Goal: Contribute content: Contribute content

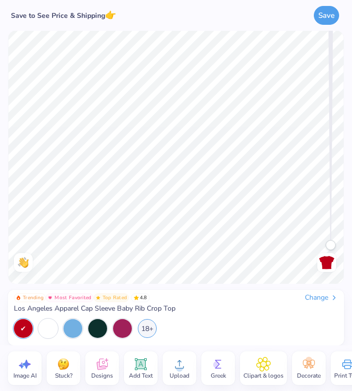
click at [140, 336] on span "Add Text" at bounding box center [141, 375] width 24 height 8
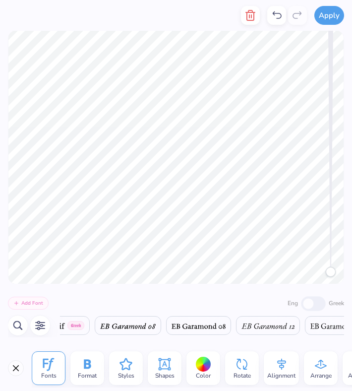
scroll to position [0, 0]
type textarea "Super Little"
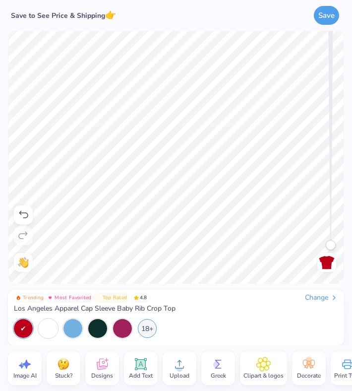
click at [180, 336] on span "Upload" at bounding box center [180, 375] width 20 height 8
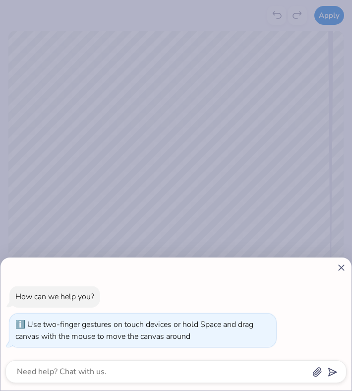
click at [339, 265] on line at bounding box center [341, 267] width 5 height 5
type textarea "x"
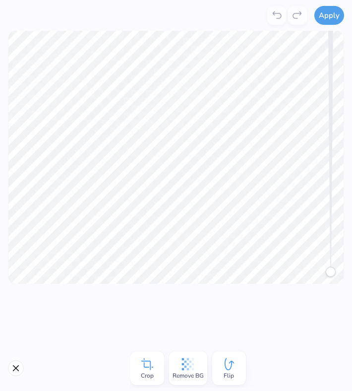
drag, startPoint x: 331, startPoint y: 270, endPoint x: 280, endPoint y: 390, distance: 130.2
click at [280, 336] on div "Apply Crop Remove BG Flip Trending Most Favorited Top Rated 4.8 Change Los Ange…" at bounding box center [176, 195] width 352 height 391
click at [338, 14] on button "Apply" at bounding box center [329, 13] width 30 height 19
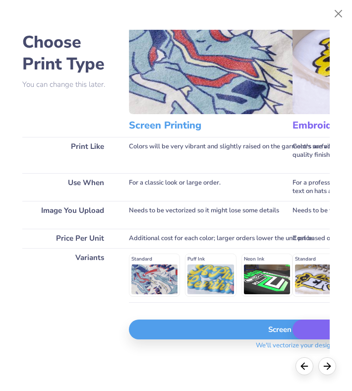
scroll to position [33, 0]
click at [329, 336] on icon at bounding box center [327, 364] width 11 height 11
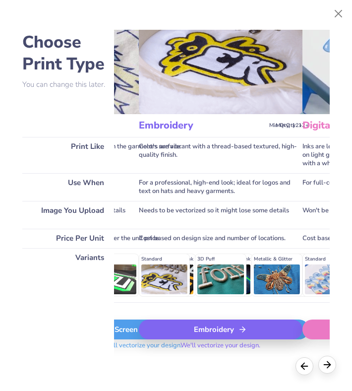
click at [329, 336] on icon at bounding box center [327, 364] width 11 height 11
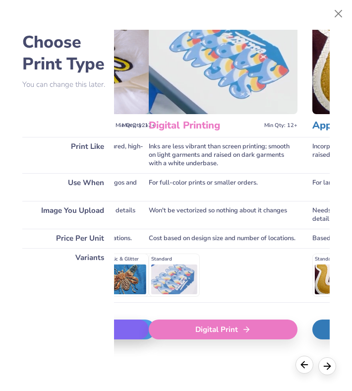
click at [304, 336] on icon at bounding box center [304, 364] width 11 height 11
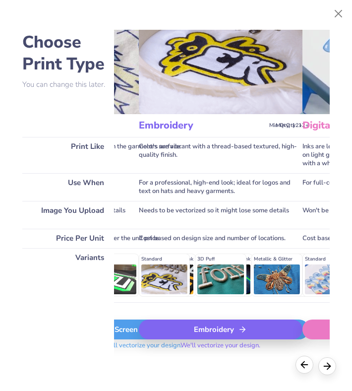
click at [304, 336] on icon at bounding box center [304, 364] width 11 height 11
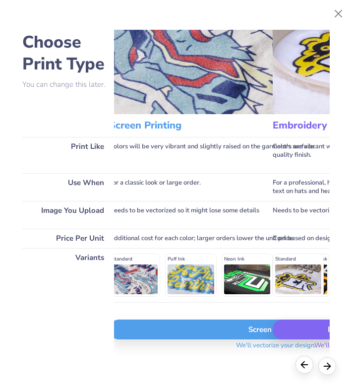
scroll to position [33, 0]
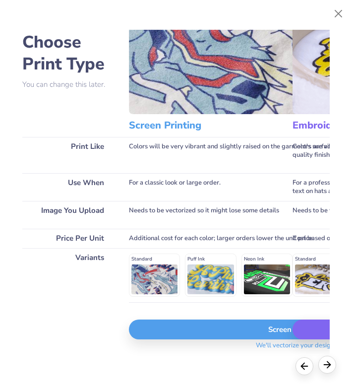
click at [328, 336] on div at bounding box center [327, 364] width 18 height 18
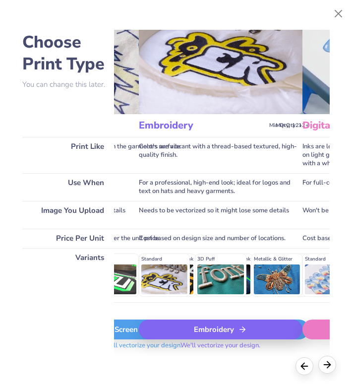
click at [328, 336] on div at bounding box center [327, 364] width 18 height 18
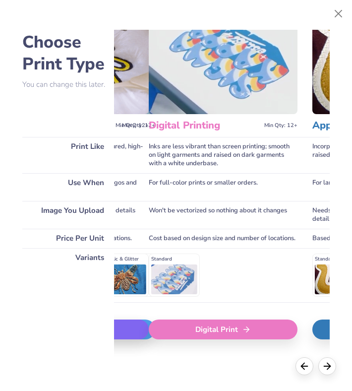
click at [263, 335] on div "Digital Print" at bounding box center [223, 329] width 149 height 20
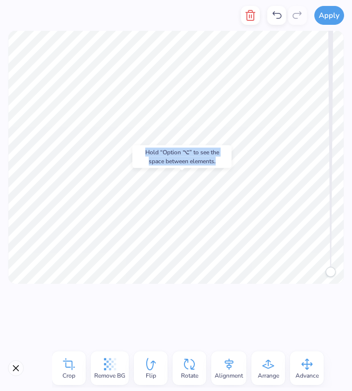
click at [171, 222] on body "Apply Crop Remove BG Flip Rotate Alignment Arrange Advance Trending Most Favori…" at bounding box center [176, 195] width 352 height 391
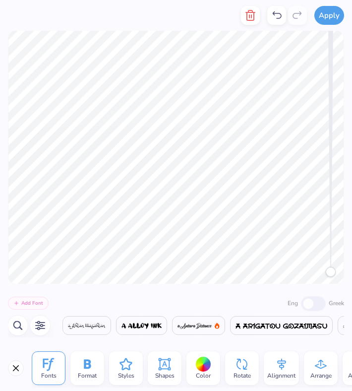
scroll to position [0, 6641]
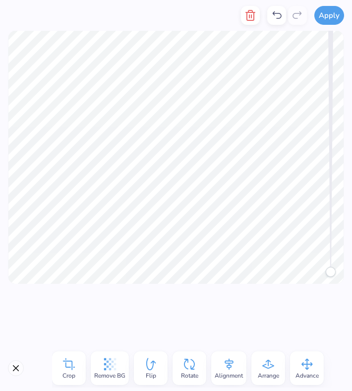
click at [252, 336] on div at bounding box center [176, 314] width 352 height 61
click at [36, 312] on div at bounding box center [176, 314] width 352 height 61
click at [217, 315] on div at bounding box center [176, 314] width 352 height 61
click at [280, 318] on div at bounding box center [176, 314] width 352 height 61
click at [334, 308] on div at bounding box center [176, 314] width 352 height 61
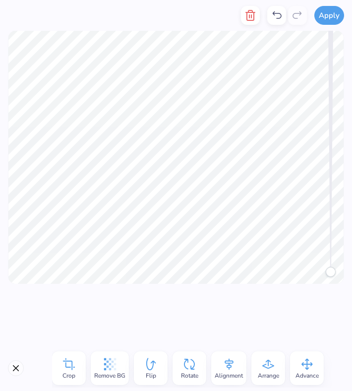
click at [5, 270] on div at bounding box center [176, 157] width 352 height 253
click at [187, 324] on div at bounding box center [176, 314] width 352 height 61
click at [225, 306] on div at bounding box center [176, 314] width 352 height 61
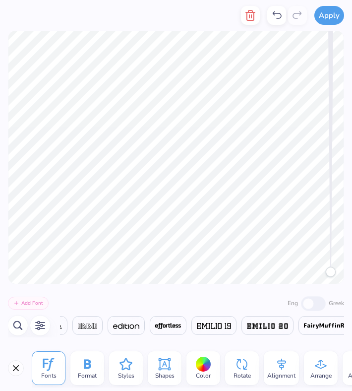
scroll to position [0, 7183]
click at [138, 330] on span at bounding box center [125, 325] width 26 height 12
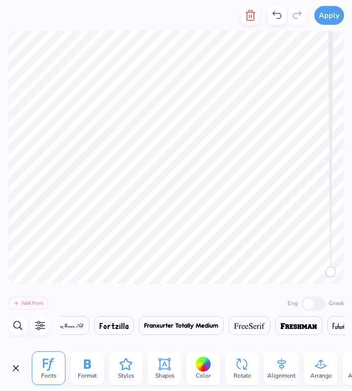
click at [219, 330] on span at bounding box center [181, 325] width 74 height 12
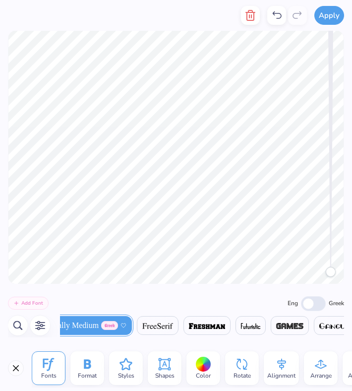
scroll to position [0, 7981]
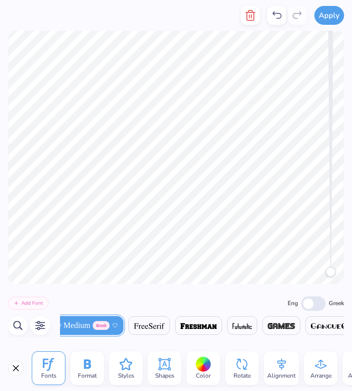
click at [165, 325] on img at bounding box center [149, 326] width 31 height 6
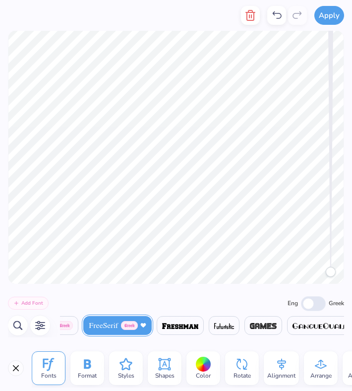
scroll to position [0, 8087]
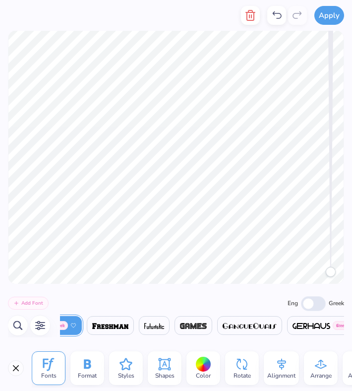
click at [164, 327] on img at bounding box center [154, 326] width 20 height 6
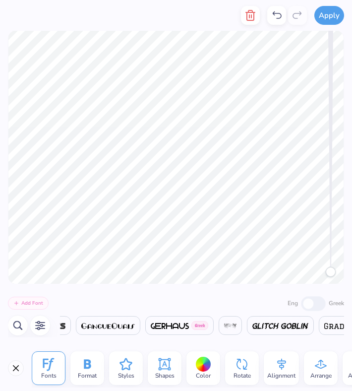
scroll to position [0, 8248]
click at [180, 328] on img at bounding box center [161, 326] width 38 height 6
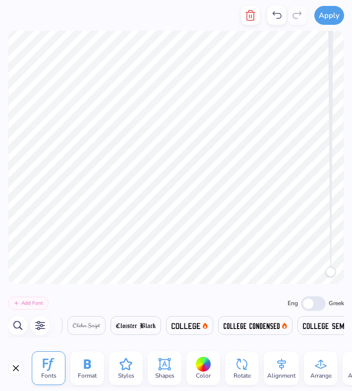
scroll to position [0, 4358]
click at [197, 321] on span at bounding box center [182, 325] width 29 height 12
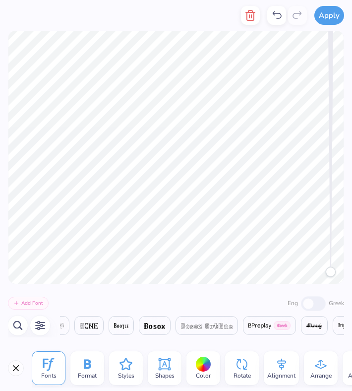
scroll to position [0, 2158]
click at [271, 324] on img at bounding box center [259, 326] width 23 height 6
click at [271, 328] on img at bounding box center [259, 326] width 23 height 6
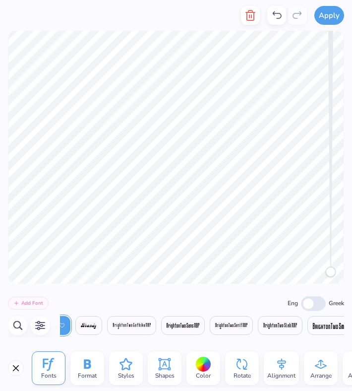
scroll to position [0, 2429]
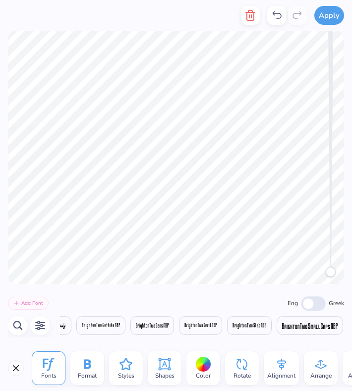
click at [169, 328] on img at bounding box center [152, 326] width 33 height 6
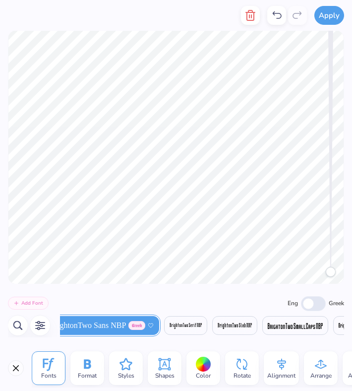
scroll to position [0, 2509]
click at [269, 329] on span at bounding box center [294, 325] width 56 height 12
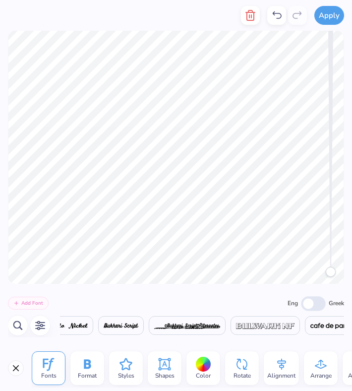
scroll to position [0, 3189]
click at [293, 324] on img at bounding box center [321, 326] width 56 height 6
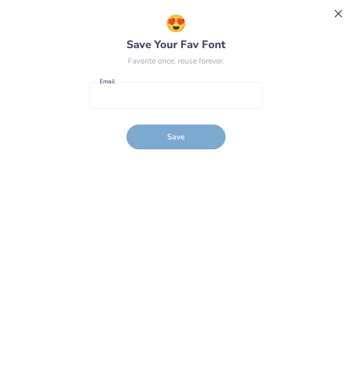
click at [338, 6] on button "Close" at bounding box center [338, 13] width 19 height 19
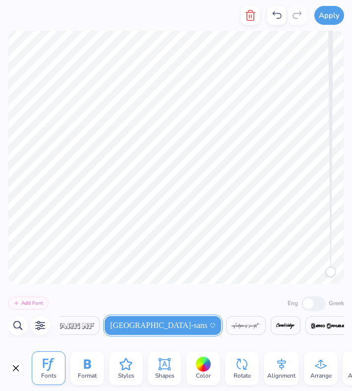
scroll to position [0, 3389]
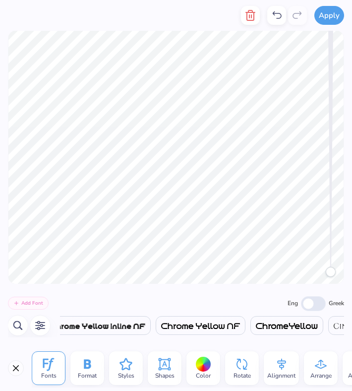
scroll to position [0, 3916]
click at [213, 336] on div "Add Font Eng Greek Greek Greek Greek Greek Greek Greek Greek Greek Greek Greek …" at bounding box center [176, 314] width 352 height 61
type textarea "Super Little"
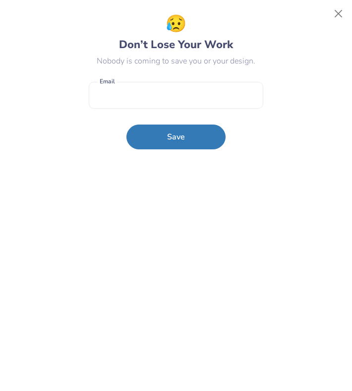
click at [316, 197] on div "😥 Don’t Lose Your Work Nobody is coming to save you or your design. Email Save" at bounding box center [176, 195] width 330 height 368
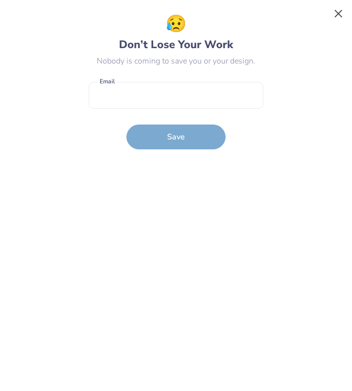
click at [340, 11] on button "Close" at bounding box center [338, 13] width 19 height 19
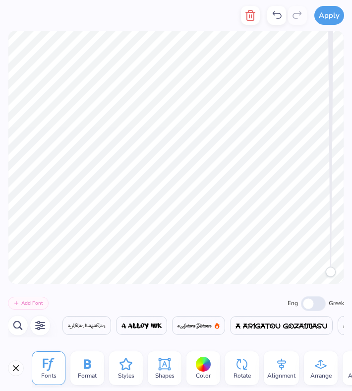
scroll to position [0, 2071]
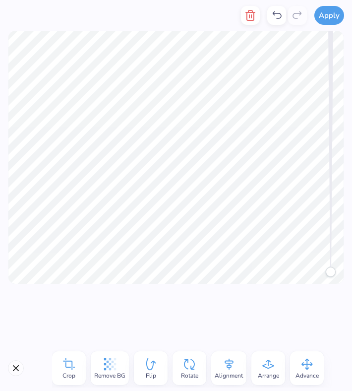
click at [242, 311] on div at bounding box center [176, 314] width 352 height 61
click at [217, 336] on div at bounding box center [176, 314] width 352 height 61
click at [220, 304] on div at bounding box center [176, 314] width 352 height 61
click at [77, 307] on div at bounding box center [176, 314] width 352 height 61
click at [88, 336] on div at bounding box center [176, 314] width 352 height 61
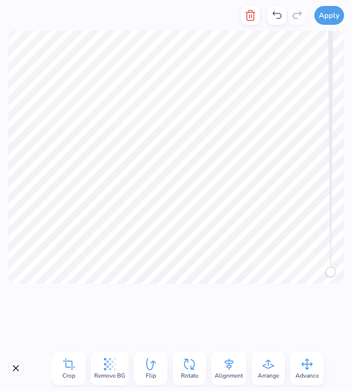
click at [92, 305] on div at bounding box center [176, 314] width 352 height 61
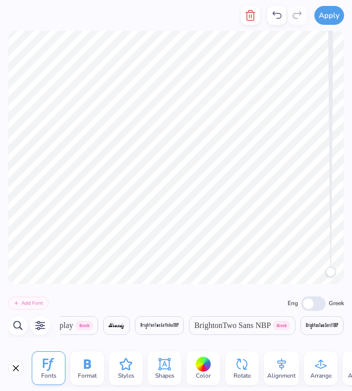
scroll to position [0, 2389]
click at [217, 325] on span "BrightonTwo Sans NBP" at bounding box center [206, 325] width 76 height 12
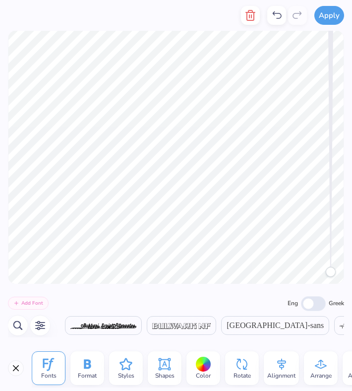
click at [227, 327] on span "[GEOGRAPHIC_DATA]-sans" at bounding box center [275, 325] width 97 height 12
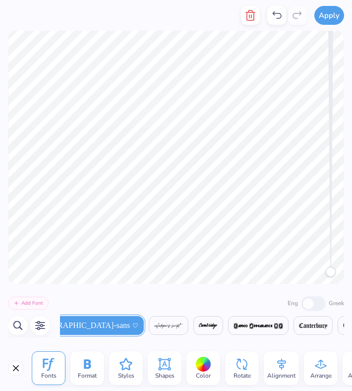
scroll to position [0, 3442]
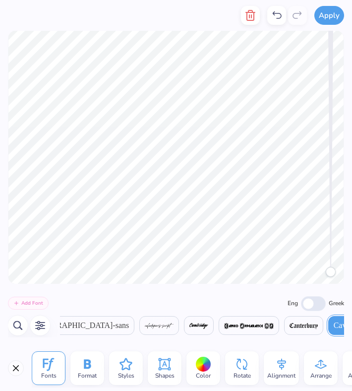
click at [161, 301] on div "Add Font Eng Greek" at bounding box center [176, 302] width 336 height 16
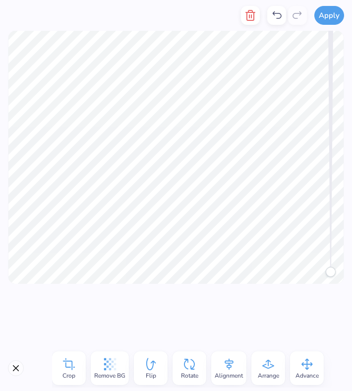
click at [245, 296] on div at bounding box center [176, 314] width 352 height 61
click at [253, 309] on div at bounding box center [176, 314] width 352 height 61
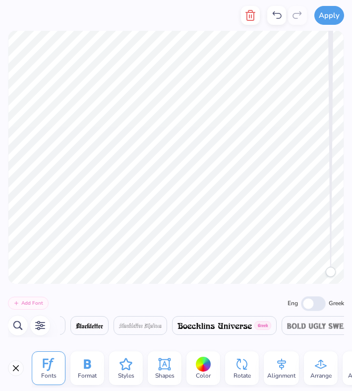
scroll to position [0, 1816]
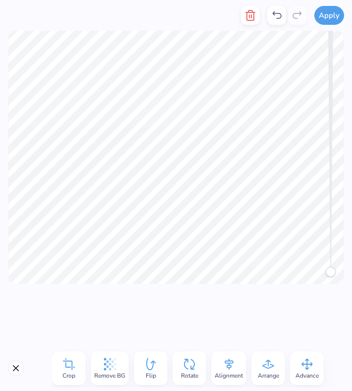
click at [74, 323] on div at bounding box center [176, 314] width 352 height 61
click at [97, 304] on div at bounding box center [176, 314] width 352 height 61
click at [78, 307] on div at bounding box center [176, 314] width 352 height 61
click at [229, 318] on div at bounding box center [176, 314] width 352 height 61
click at [230, 314] on div at bounding box center [176, 314] width 352 height 61
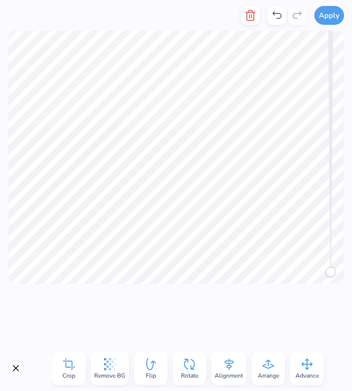
click at [216, 290] on div at bounding box center [176, 314] width 352 height 61
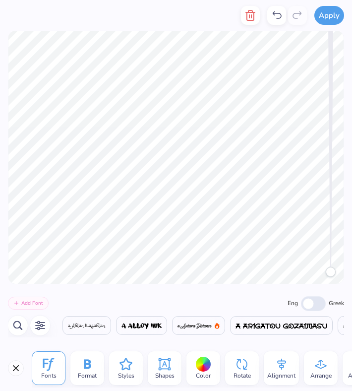
scroll to position [0, 1854]
click at [201, 295] on div "Add Font Eng Greek" at bounding box center [176, 302] width 336 height 16
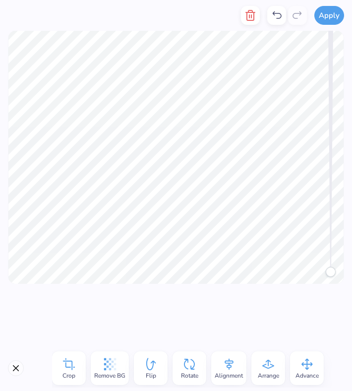
click at [114, 327] on div at bounding box center [176, 314] width 352 height 61
click at [160, 325] on div at bounding box center [176, 314] width 352 height 61
click at [119, 336] on div at bounding box center [176, 314] width 352 height 61
click at [143, 311] on div at bounding box center [176, 314] width 352 height 61
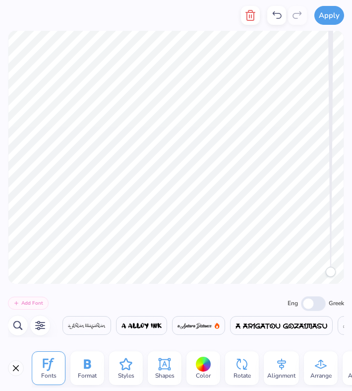
scroll to position [0, 2135]
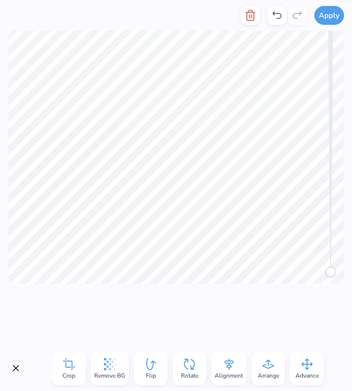
click at [132, 322] on div at bounding box center [176, 314] width 352 height 61
click at [132, 316] on div at bounding box center [176, 314] width 352 height 61
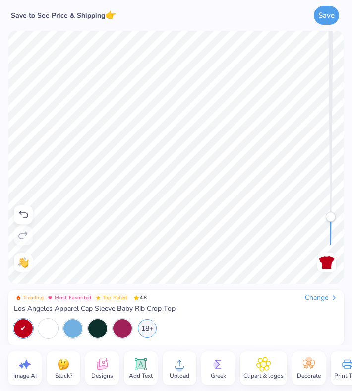
drag, startPoint x: 328, startPoint y: 240, endPoint x: 330, endPoint y: 217, distance: 22.9
click at [330, 217] on div "Accessibility label" at bounding box center [331, 217] width 10 height 10
drag, startPoint x: 328, startPoint y: 216, endPoint x: 326, endPoint y: 264, distance: 48.6
click at [326, 264] on div "Back" at bounding box center [326, 157] width 23 height 229
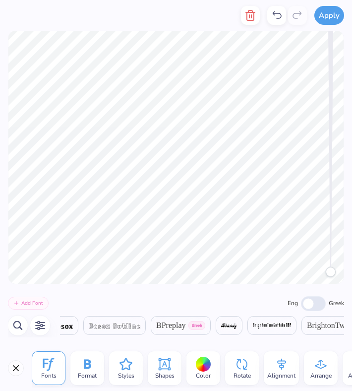
scroll to position [0, 2390]
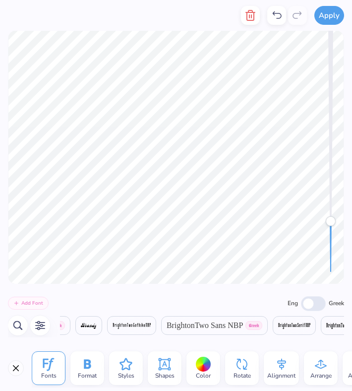
drag, startPoint x: 329, startPoint y: 268, endPoint x: 327, endPoint y: 221, distance: 47.1
click at [327, 221] on div "Accessibility label" at bounding box center [331, 221] width 10 height 10
drag, startPoint x: 331, startPoint y: 221, endPoint x: 330, endPoint y: 296, distance: 75.4
click at [330, 296] on div "Apply Fonts Format Styles Shapes Color Rotate Alignment Arrange Advance Persona…" at bounding box center [176, 195] width 352 height 391
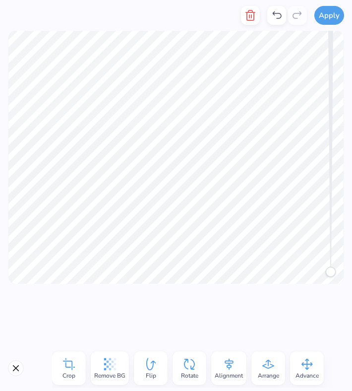
click at [31, 208] on div at bounding box center [176, 157] width 352 height 253
click at [66, 300] on div at bounding box center [176, 314] width 352 height 61
click at [214, 321] on div at bounding box center [176, 314] width 352 height 61
click at [146, 307] on div at bounding box center [176, 314] width 352 height 61
click at [139, 334] on div at bounding box center [176, 314] width 352 height 61
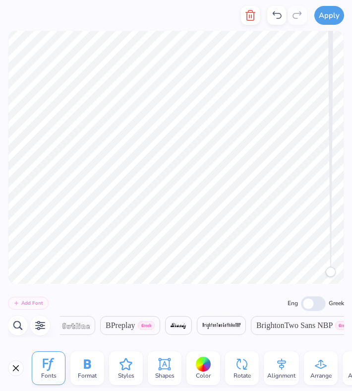
scroll to position [0, 2372]
click at [36, 326] on icon "button" at bounding box center [40, 325] width 12 height 12
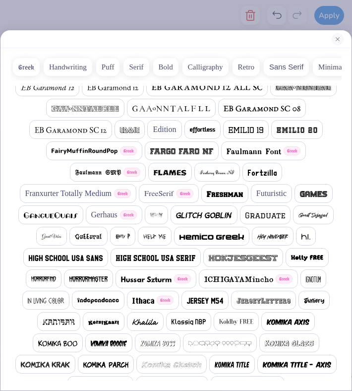
scroll to position [482, 0]
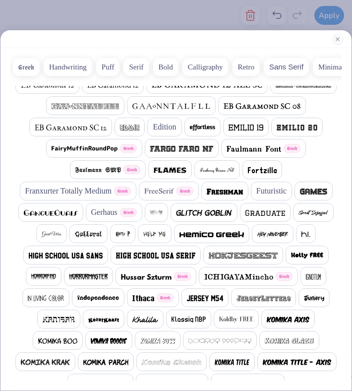
click at [82, 257] on img at bounding box center [66, 255] width 74 height 6
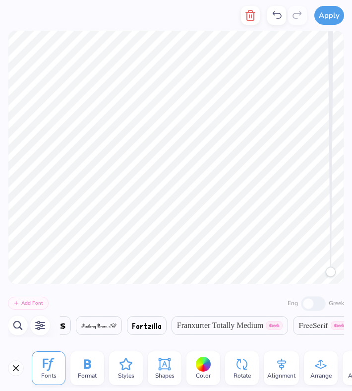
scroll to position [0, 8809]
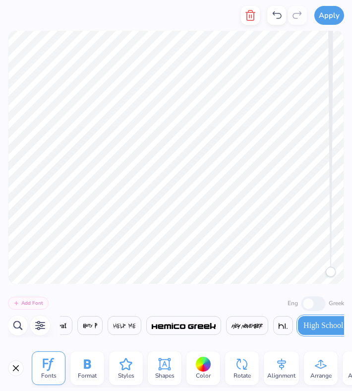
click at [40, 326] on icon "button" at bounding box center [40, 325] width 12 height 12
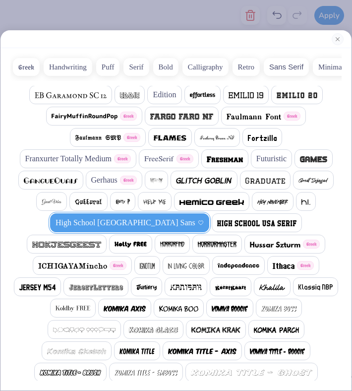
scroll to position [522, 0]
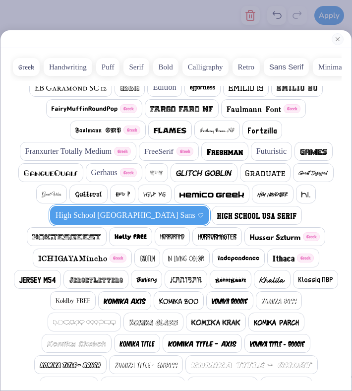
click at [250, 234] on img at bounding box center [275, 237] width 51 height 6
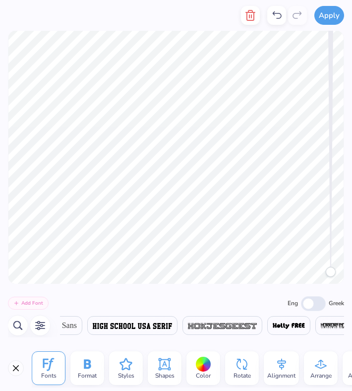
scroll to position [0, 9231]
click at [37, 326] on icon "button" at bounding box center [40, 325] width 12 height 12
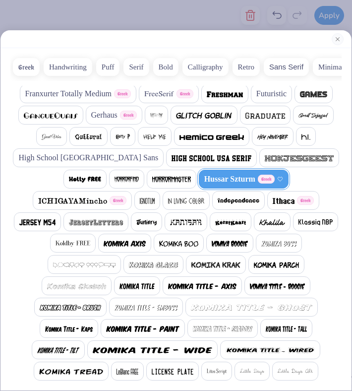
scroll to position [585, 0]
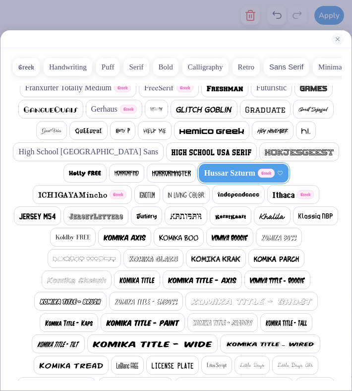
click at [56, 210] on span at bounding box center [37, 216] width 36 height 12
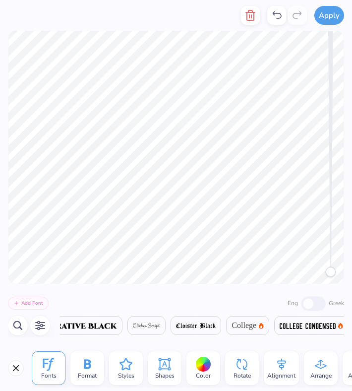
scroll to position [0, 4871]
click at [42, 329] on icon "button" at bounding box center [40, 325] width 12 height 12
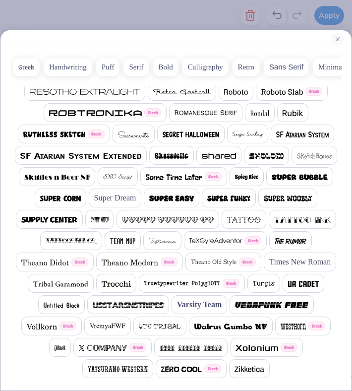
scroll to position [1157, 0]
click at [179, 336] on div "Greek Handwriting Puff Serif Bold Calligraphy Retro Sans Serif Minimal Fantasy …" at bounding box center [175, 219] width 351 height 342
click at [234, 336] on img at bounding box center [249, 369] width 30 height 6
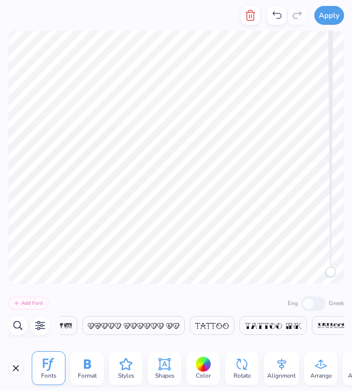
scroll to position [0, 20055]
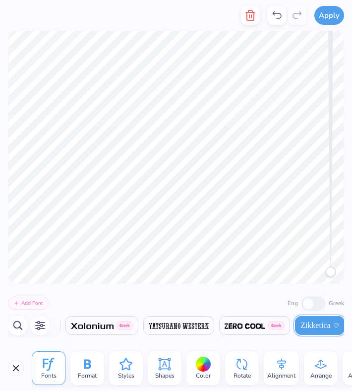
click at [34, 289] on div "Add Font Eng Greek Greek Greek Greek Greek Greek Greek Greek Greek Greek Greek …" at bounding box center [176, 314] width 352 height 61
click at [37, 327] on icon "button" at bounding box center [40, 325] width 12 height 12
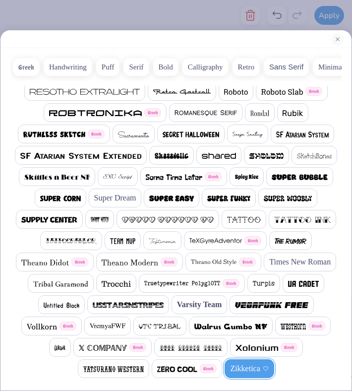
scroll to position [1157, 0]
click at [54, 192] on span at bounding box center [60, 198] width 41 height 12
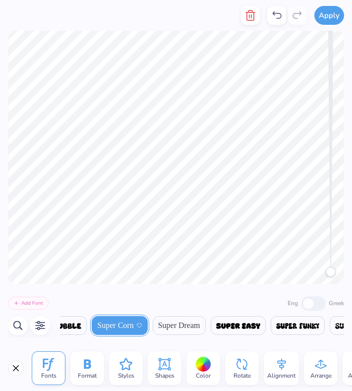
scroll to position [0, 17645]
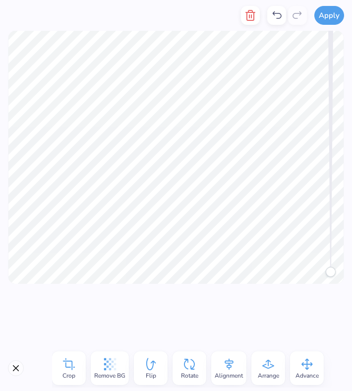
click at [52, 310] on div at bounding box center [176, 314] width 352 height 61
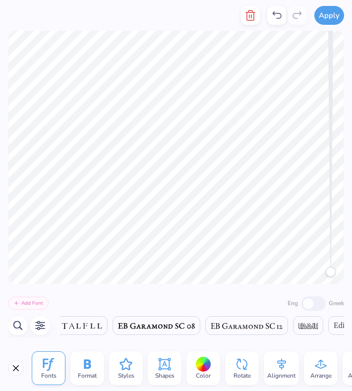
scroll to position [0, 7450]
type textarea "Super Little"
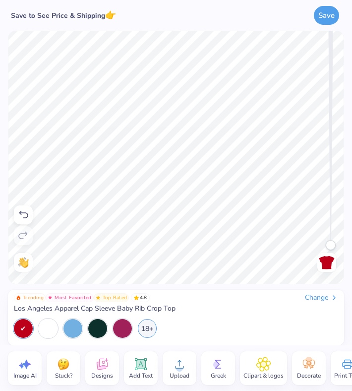
click at [6, 206] on div "Need help? Chat with us. Back" at bounding box center [176, 157] width 352 height 253
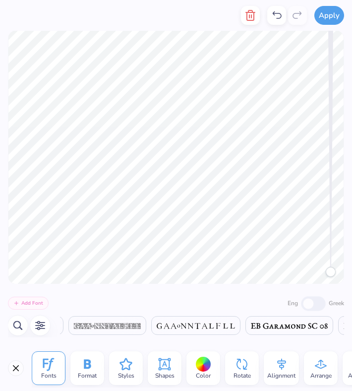
scroll to position [0, 7388]
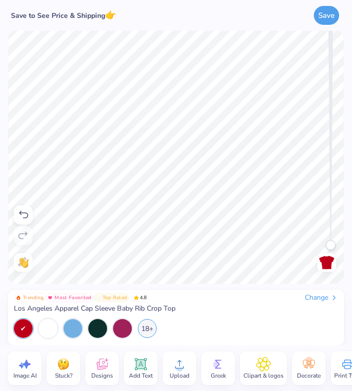
click at [26, 288] on div "Trending Most Favorited Top Rated 4.8 Change Los Angeles Apparel Cap Sleeve Bab…" at bounding box center [176, 314] width 352 height 61
drag, startPoint x: 329, startPoint y: 242, endPoint x: 327, endPoint y: 213, distance: 29.3
click at [327, 213] on div "Accessibility label" at bounding box center [331, 213] width 10 height 10
drag, startPoint x: 329, startPoint y: 213, endPoint x: 337, endPoint y: 284, distance: 71.3
click at [337, 284] on div "Save to See Price & Shipping 👉 Save Image AI Stuck? Designs Add Text Upload Gre…" at bounding box center [176, 195] width 352 height 391
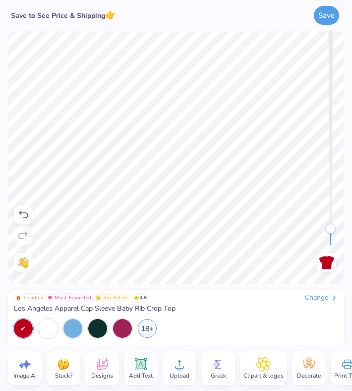
drag, startPoint x: 328, startPoint y: 246, endPoint x: 329, endPoint y: 229, distance: 17.4
click at [329, 229] on div "Accessibility label" at bounding box center [331, 229] width 10 height 10
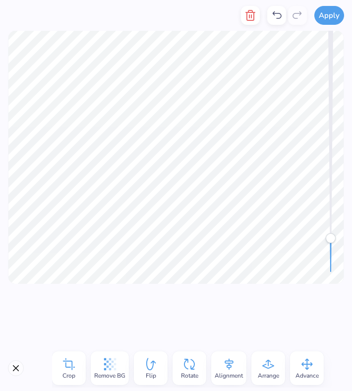
drag, startPoint x: 333, startPoint y: 254, endPoint x: 334, endPoint y: 237, distance: 16.4
click at [334, 237] on div "Accessibility label" at bounding box center [331, 238] width 10 height 10
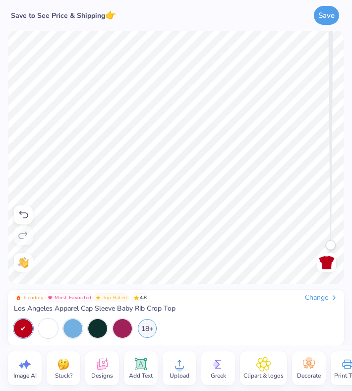
drag, startPoint x: 330, startPoint y: 212, endPoint x: 327, endPoint y: 264, distance: 52.1
click at [327, 264] on div "Back" at bounding box center [326, 157] width 23 height 229
drag, startPoint x: 332, startPoint y: 224, endPoint x: 331, endPoint y: 176, distance: 47.6
click at [331, 176] on div "Accessibility label" at bounding box center [331, 178] width 10 height 10
drag, startPoint x: 330, startPoint y: 174, endPoint x: 329, endPoint y: 211, distance: 36.7
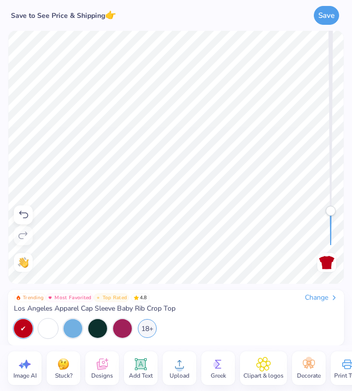
click at [329, 211] on div "Accessibility label" at bounding box center [331, 211] width 10 height 10
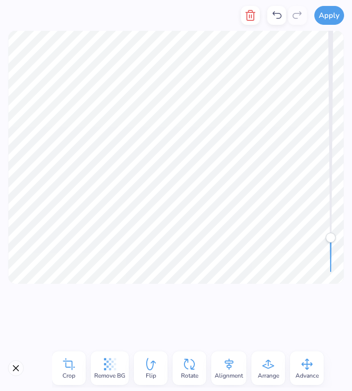
click at [92, 303] on div at bounding box center [176, 314] width 352 height 61
click at [111, 287] on div at bounding box center [176, 314] width 352 height 61
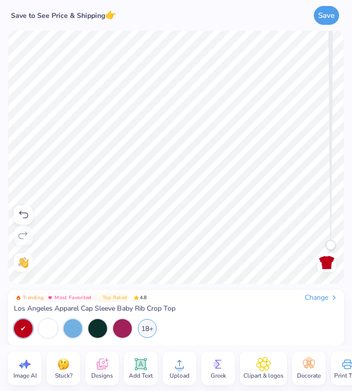
drag, startPoint x: 333, startPoint y: 212, endPoint x: 337, endPoint y: 325, distance: 113.1
click at [337, 325] on div "Save to See Price & Shipping 👉 Save Image AI Stuck? Designs Add Text Upload Gre…" at bounding box center [176, 195] width 352 height 391
click at [323, 220] on div "Need help? Chat with us. Back" at bounding box center [176, 157] width 352 height 253
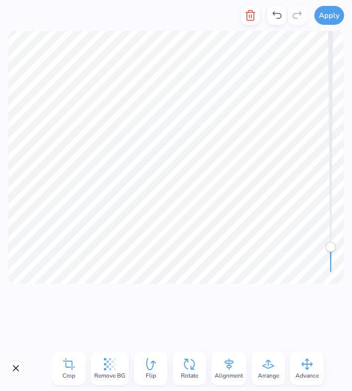
click at [116, 289] on div at bounding box center [176, 314] width 352 height 61
click at [323, 272] on div at bounding box center [176, 157] width 352 height 253
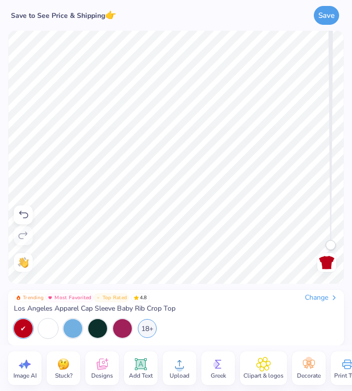
drag, startPoint x: 330, startPoint y: 245, endPoint x: 331, endPoint y: 263, distance: 17.4
click at [331, 263] on div "Back" at bounding box center [326, 157] width 23 height 229
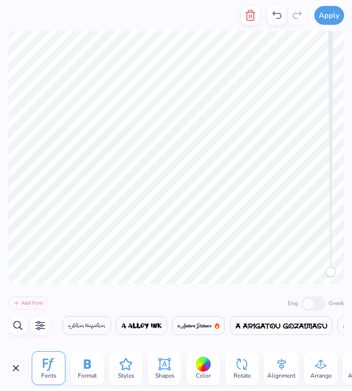
scroll to position [0, 7556]
click at [278, 17] on icon at bounding box center [277, 15] width 12 height 12
click at [42, 327] on icon "button" at bounding box center [40, 325] width 12 height 12
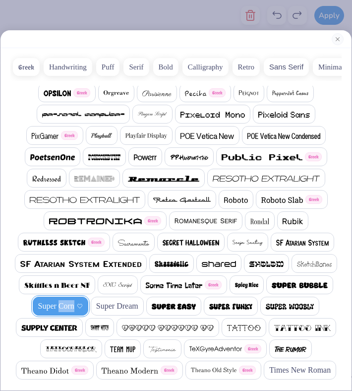
scroll to position [1023, 0]
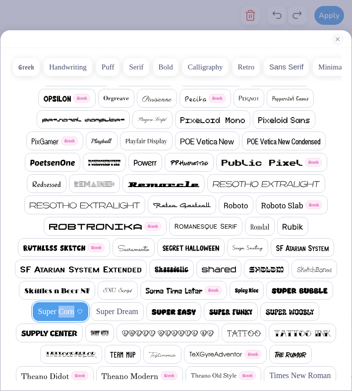
click at [62, 164] on img at bounding box center [52, 163] width 45 height 6
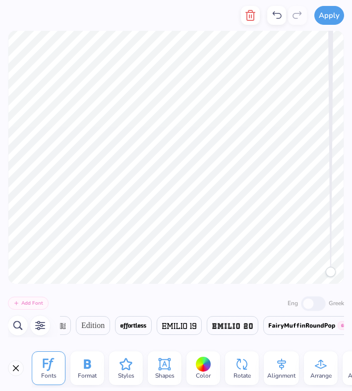
scroll to position [0, 15194]
click at [42, 329] on icon "button" at bounding box center [40, 325] width 12 height 12
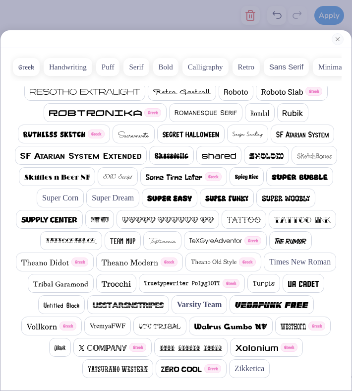
scroll to position [1151, 0]
click at [56, 192] on span "Super Corn" at bounding box center [60, 198] width 36 height 12
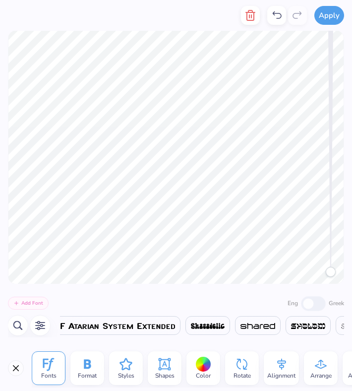
scroll to position [0, 17418]
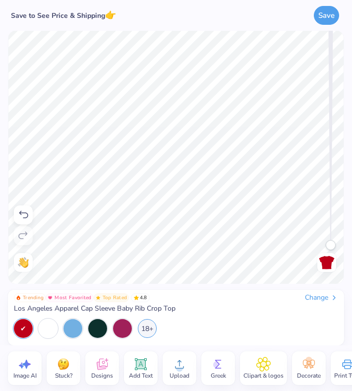
click at [32, 256] on div "Need help? Chat with us. Back" at bounding box center [176, 157] width 352 height 253
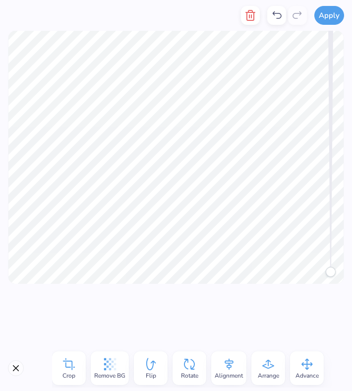
click at [243, 318] on div at bounding box center [176, 314] width 352 height 61
click at [170, 319] on div at bounding box center [176, 314] width 352 height 61
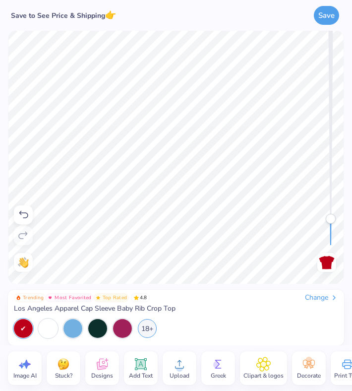
drag, startPoint x: 332, startPoint y: 245, endPoint x: 329, endPoint y: 213, distance: 31.8
click at [329, 214] on div "Accessibility label" at bounding box center [331, 219] width 10 height 10
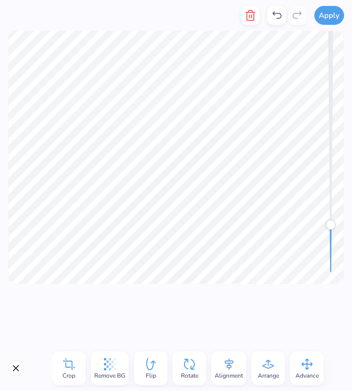
drag, startPoint x: 330, startPoint y: 239, endPoint x: 333, endPoint y: 220, distance: 19.1
click at [333, 220] on div "Accessibility label" at bounding box center [331, 225] width 10 height 10
click at [233, 327] on div at bounding box center [176, 314] width 352 height 61
drag, startPoint x: 331, startPoint y: 216, endPoint x: 347, endPoint y: 361, distance: 146.6
click at [347, 336] on div "Apply Crop Remove BG Flip Rotate Alignment Arrange Advance Trending Most Favori…" at bounding box center [176, 195] width 352 height 391
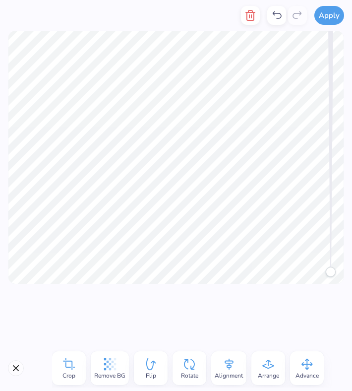
click at [247, 322] on div at bounding box center [176, 314] width 352 height 61
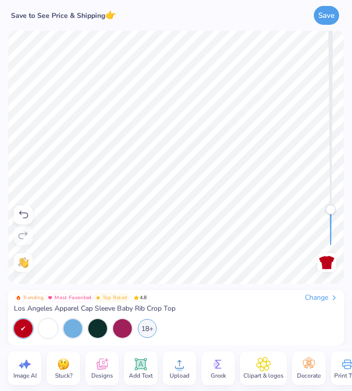
click at [308, 208] on div "Need help? Chat with us. Back" at bounding box center [176, 157] width 352 height 253
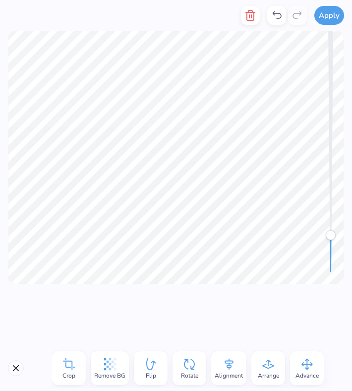
click at [256, 327] on div at bounding box center [176, 314] width 352 height 61
click at [252, 320] on div at bounding box center [176, 314] width 352 height 61
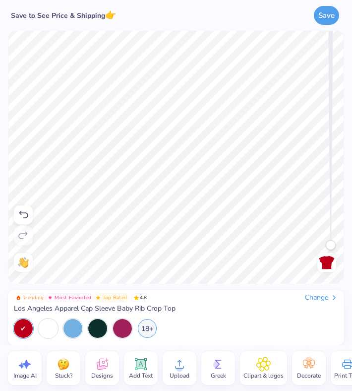
drag, startPoint x: 331, startPoint y: 211, endPoint x: 331, endPoint y: 261, distance: 50.1
click at [331, 261] on div "Back" at bounding box center [326, 157] width 23 height 229
drag, startPoint x: 329, startPoint y: 240, endPoint x: 326, endPoint y: 211, distance: 28.9
click at [326, 211] on div "Accessibility label" at bounding box center [331, 209] width 10 height 10
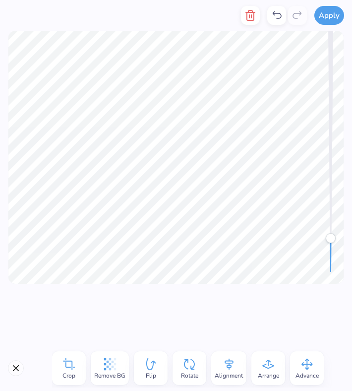
click at [282, 302] on div at bounding box center [176, 314] width 352 height 61
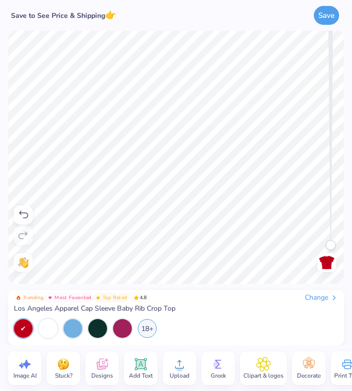
click at [331, 277] on div "Need help? Chat with us. Back" at bounding box center [176, 157] width 352 height 253
drag, startPoint x: 328, startPoint y: 247, endPoint x: 322, endPoint y: 311, distance: 64.2
click at [322, 311] on div "Save to See Price & Shipping 👉 Save Image AI Stuck? Designs Add Text Upload Gre…" at bounding box center [176, 195] width 352 height 391
drag, startPoint x: 332, startPoint y: 241, endPoint x: 332, endPoint y: 212, distance: 28.8
click at [332, 212] on div "Accessibility label" at bounding box center [331, 213] width 10 height 10
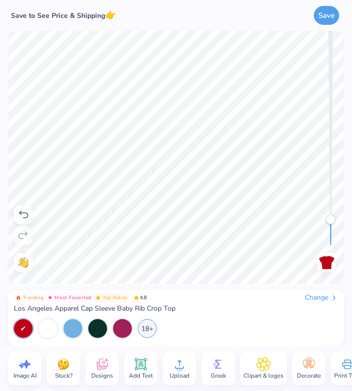
drag, startPoint x: 329, startPoint y: 210, endPoint x: 331, endPoint y: 216, distance: 6.3
click at [331, 216] on div "Accessibility label" at bounding box center [331, 216] width 10 height 10
click at [21, 211] on icon at bounding box center [23, 214] width 9 height 7
drag, startPoint x: 329, startPoint y: 213, endPoint x: 329, endPoint y: 261, distance: 48.1
click at [329, 261] on div "Back" at bounding box center [326, 157] width 23 height 229
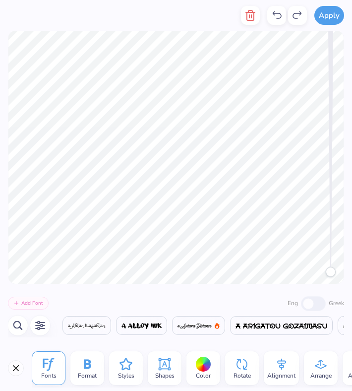
scroll to position [0, 7432]
click at [42, 325] on icon "button" at bounding box center [40, 325] width 12 height 12
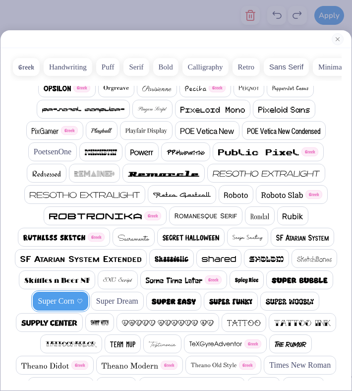
scroll to position [1032, 0]
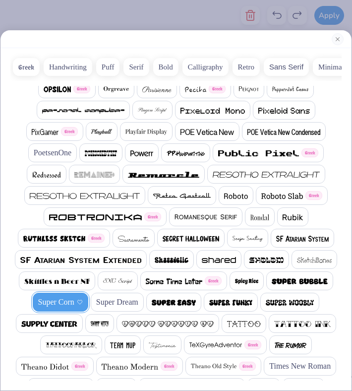
click at [142, 158] on span at bounding box center [141, 153] width 23 height 12
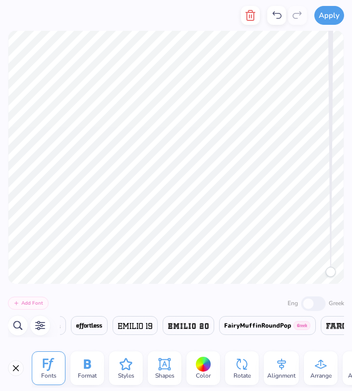
scroll to position [0, 15280]
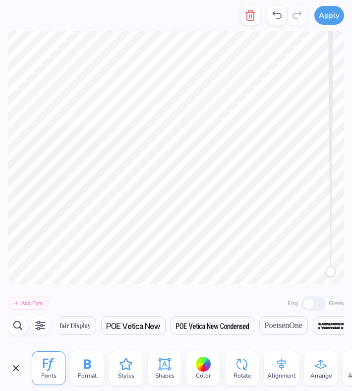
click at [39, 330] on icon "button" at bounding box center [40, 325] width 12 height 12
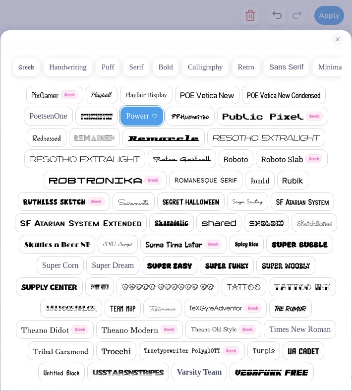
scroll to position [1066, 0]
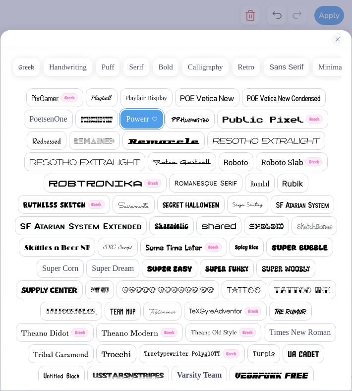
click at [64, 266] on span "Super Corn" at bounding box center [60, 268] width 36 height 12
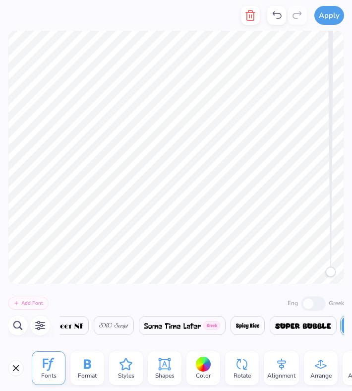
scroll to position [0, 17418]
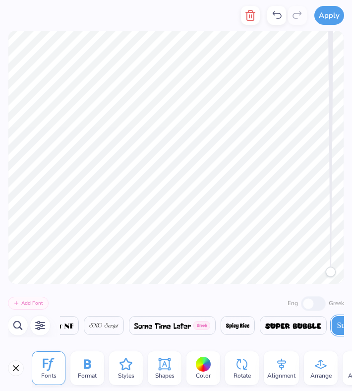
click at [37, 327] on icon "button" at bounding box center [40, 325] width 12 height 12
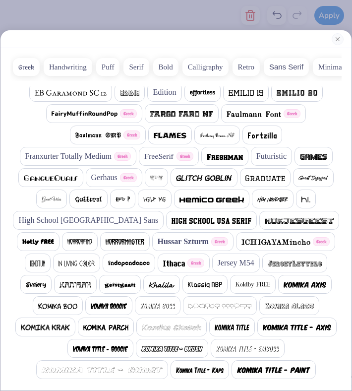
scroll to position [518, 0]
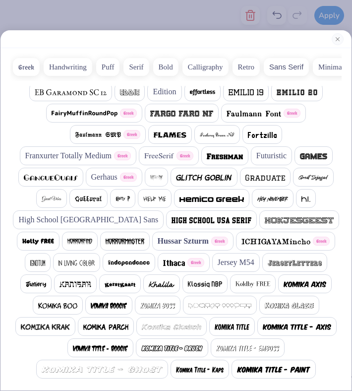
click at [79, 153] on span "Franxurter Totally Medium" at bounding box center [68, 156] width 87 height 12
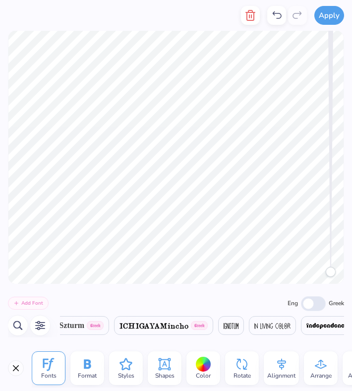
scroll to position [0, 8026]
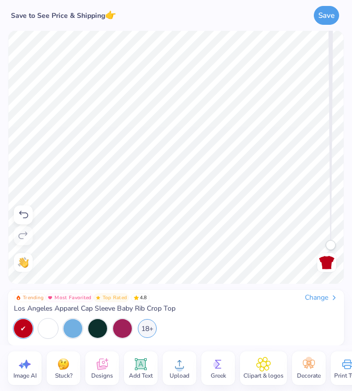
click at [22, 216] on icon at bounding box center [23, 215] width 12 height 12
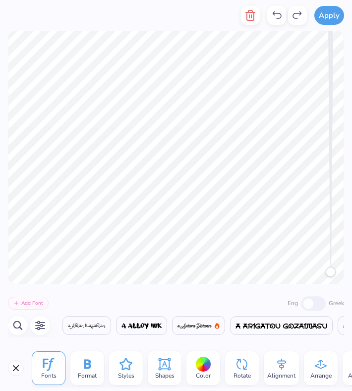
scroll to position [0, 7659]
click at [48, 325] on button "button" at bounding box center [40, 325] width 20 height 20
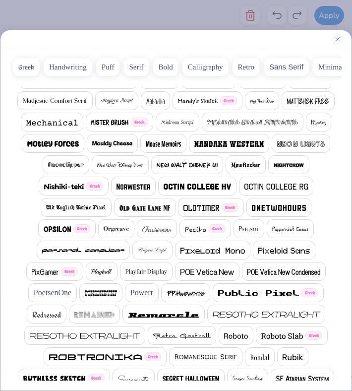
scroll to position [894, 0]
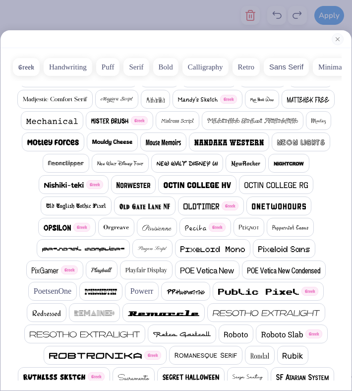
click at [299, 212] on div at bounding box center [278, 205] width 65 height 19
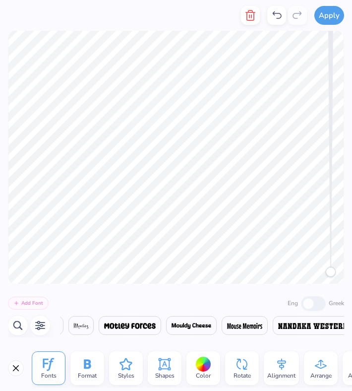
scroll to position [0, 14226]
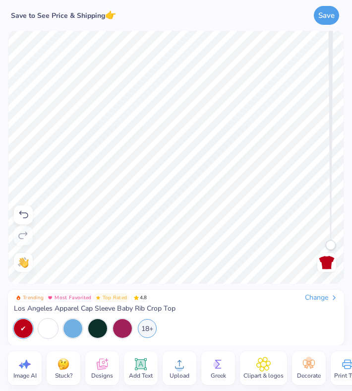
click at [27, 217] on icon at bounding box center [23, 214] width 9 height 7
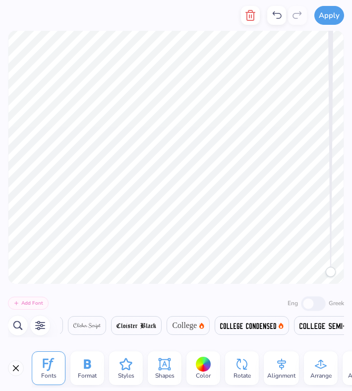
scroll to position [0, 7507]
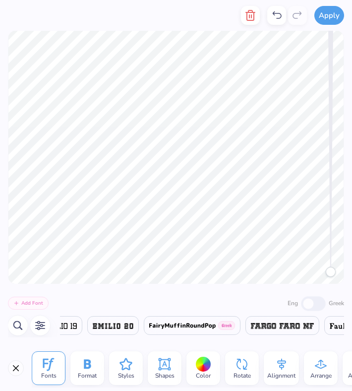
click at [40, 330] on icon "button" at bounding box center [40, 325] width 12 height 12
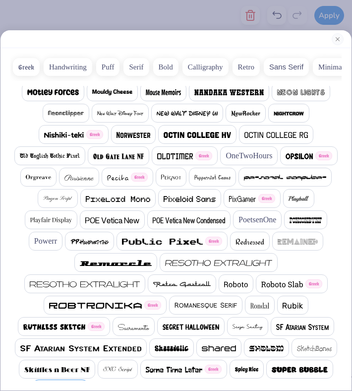
scroll to position [945, 0]
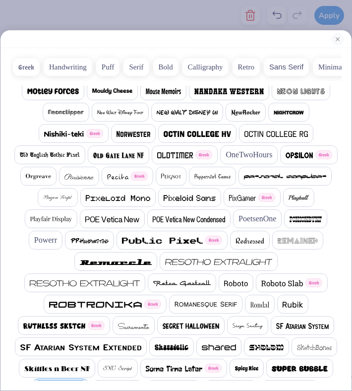
click at [103, 301] on span at bounding box center [95, 304] width 92 height 12
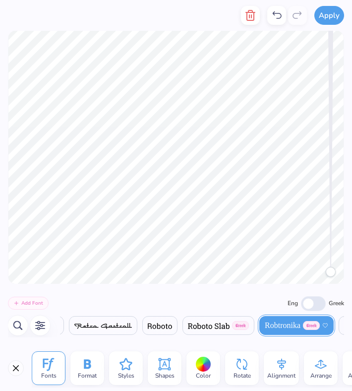
scroll to position [0, 16210]
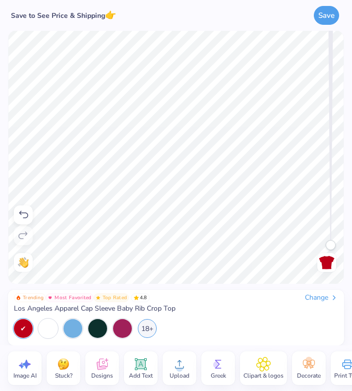
click at [20, 208] on div at bounding box center [23, 214] width 19 height 19
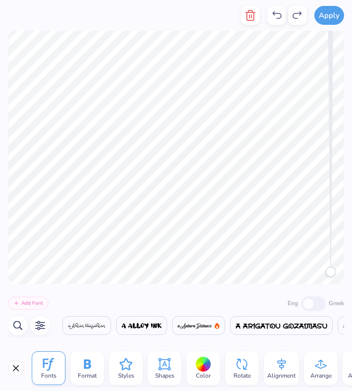
scroll to position [0, 8294]
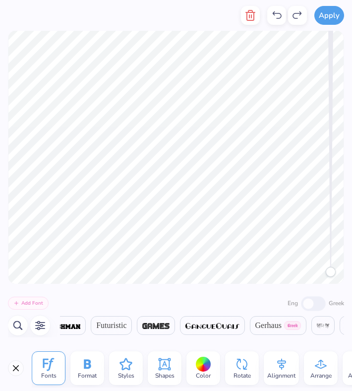
click at [40, 326] on icon "button" at bounding box center [40, 325] width 12 height 12
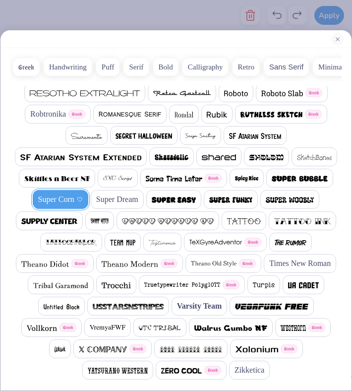
scroll to position [1133, 0]
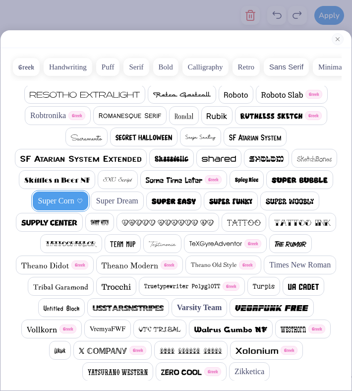
click at [128, 243] on img at bounding box center [122, 244] width 25 height 6
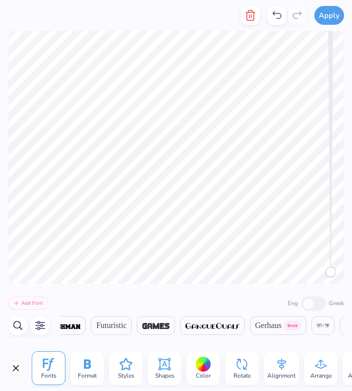
scroll to position [0, 18109]
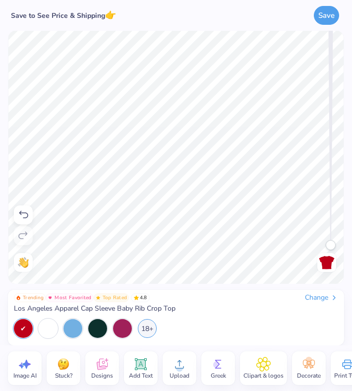
click at [23, 213] on icon at bounding box center [23, 214] width 9 height 7
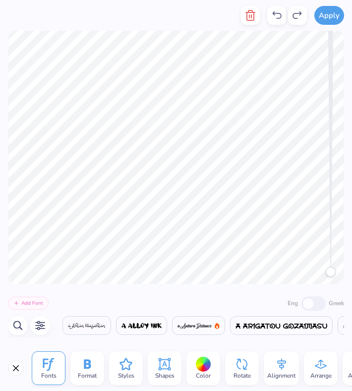
scroll to position [0, 6868]
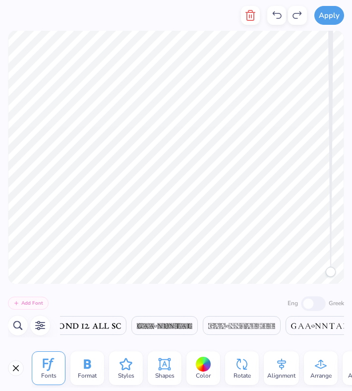
click at [33, 326] on button "button" at bounding box center [40, 325] width 20 height 20
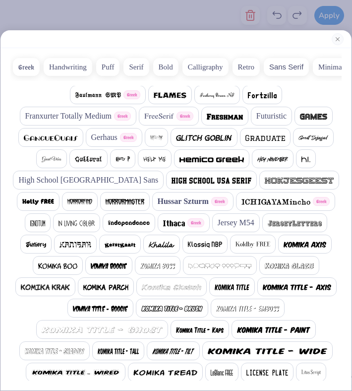
scroll to position [565, 0]
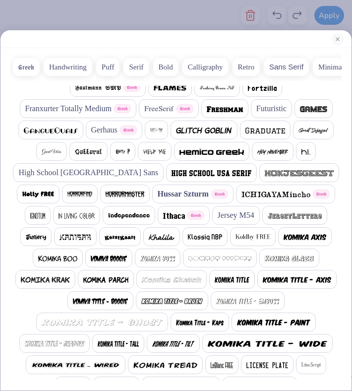
click at [173, 197] on span "Hussar Szturm" at bounding box center [183, 194] width 51 height 12
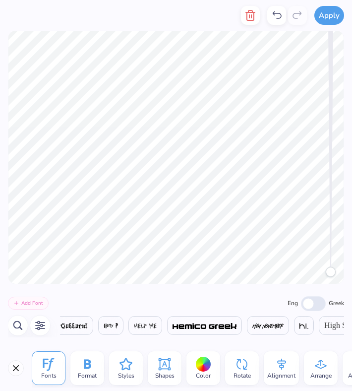
scroll to position [0, 9231]
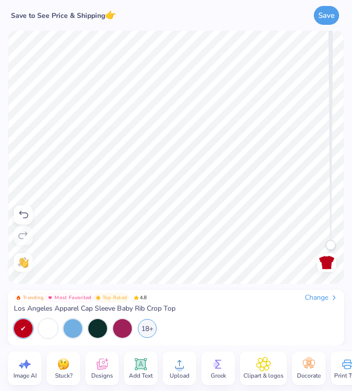
click at [23, 216] on icon at bounding box center [23, 215] width 12 height 12
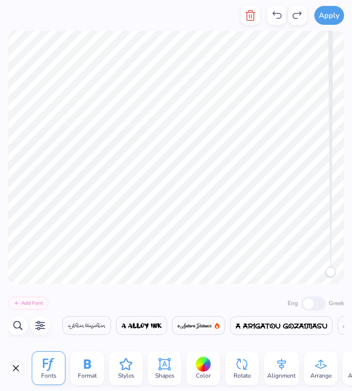
scroll to position [0, 9261]
click at [43, 325] on icon "button" at bounding box center [40, 325] width 9 height 9
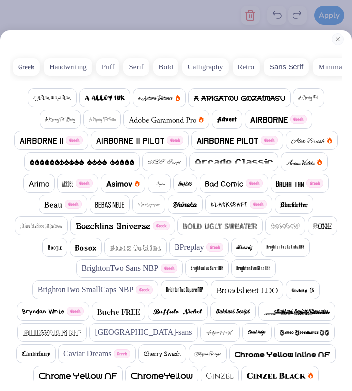
click at [204, 248] on span "BPreplay" at bounding box center [189, 247] width 30 height 12
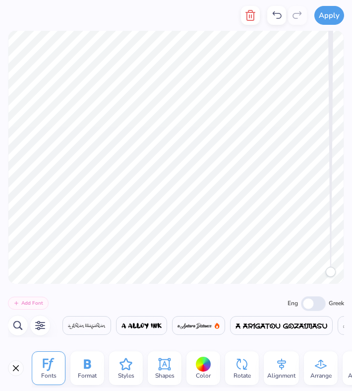
scroll to position [0, 1178]
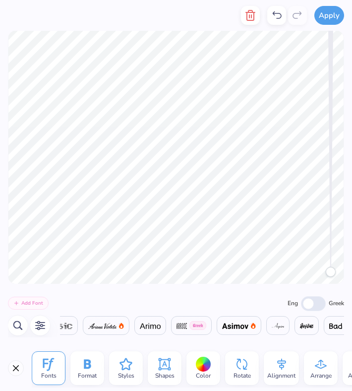
type textarea "Super Little"
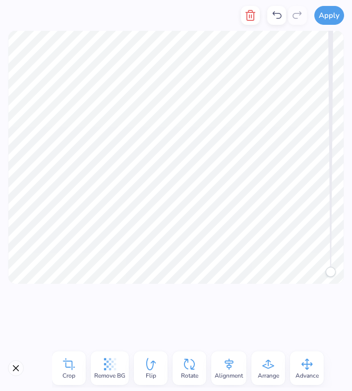
click at [77, 291] on div at bounding box center [176, 314] width 352 height 61
click at [50, 296] on div at bounding box center [176, 314] width 352 height 61
click at [194, 330] on div at bounding box center [176, 314] width 352 height 61
click at [192, 303] on div at bounding box center [176, 314] width 352 height 61
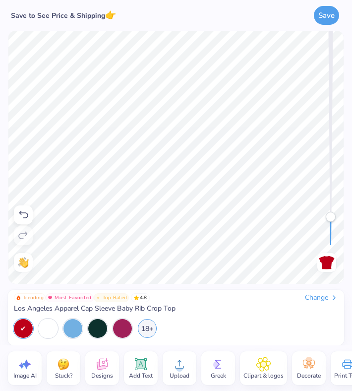
drag, startPoint x: 333, startPoint y: 246, endPoint x: 335, endPoint y: 216, distance: 30.3
click at [335, 216] on div "Accessibility label" at bounding box center [331, 217] width 10 height 10
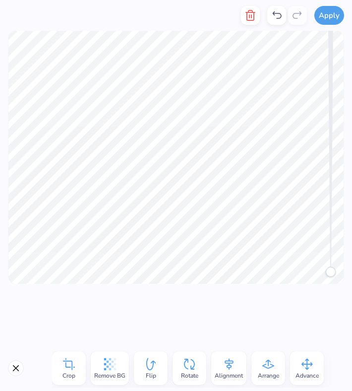
drag, startPoint x: 333, startPoint y: 243, endPoint x: 332, endPoint y: 274, distance: 30.2
click at [333, 274] on div "Accessibility label" at bounding box center [331, 272] width 10 height 10
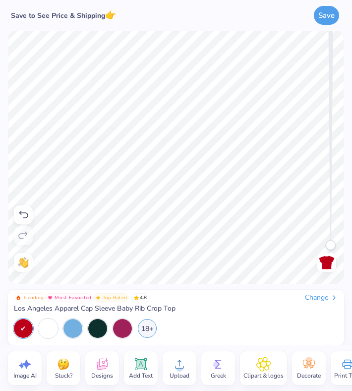
click at [332, 238] on div "Need help? Chat with us. Back" at bounding box center [176, 157] width 352 height 253
drag, startPoint x: 331, startPoint y: 247, endPoint x: 330, endPoint y: 224, distance: 23.3
click at [330, 224] on div "Accessibility label" at bounding box center [331, 223] width 10 height 10
click at [332, 280] on div "Need help? Chat with us. Back" at bounding box center [176, 157] width 352 height 253
click at [325, 16] on button "Save" at bounding box center [326, 13] width 25 height 19
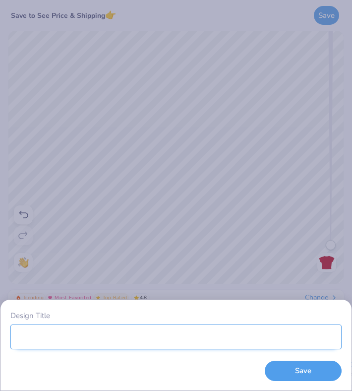
click at [145, 336] on input "Design Title" at bounding box center [175, 336] width 331 height 25
type input "Reveal [PERSON_NAME]"
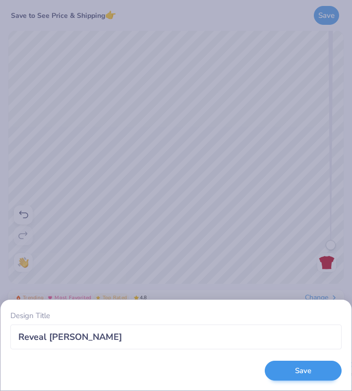
click at [313, 336] on button "Save" at bounding box center [303, 370] width 77 height 20
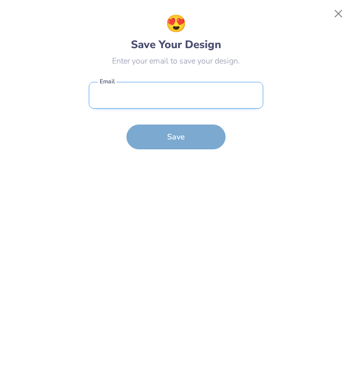
click at [186, 89] on input "email" at bounding box center [176, 95] width 174 height 27
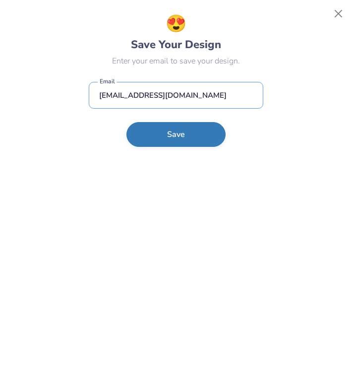
type input "[EMAIL_ADDRESS][DOMAIN_NAME]"
click at [179, 131] on button "Save" at bounding box center [175, 134] width 99 height 25
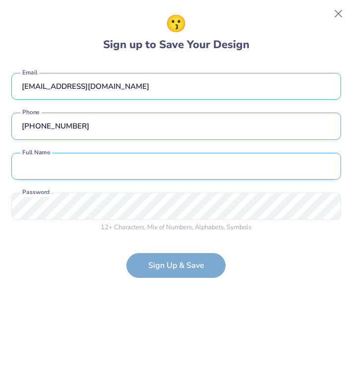
type input "[PHONE_NUMBER]"
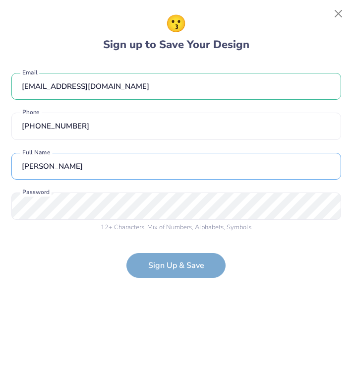
type input "[PERSON_NAME]"
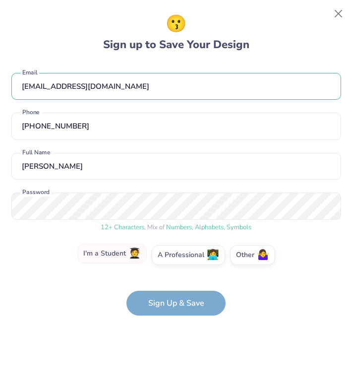
click at [122, 253] on label "I'm a Student 🧑‍🎓" at bounding box center [111, 253] width 69 height 20
click at [173, 254] on input "I'm a Student 🧑‍🎓" at bounding box center [176, 257] width 6 height 6
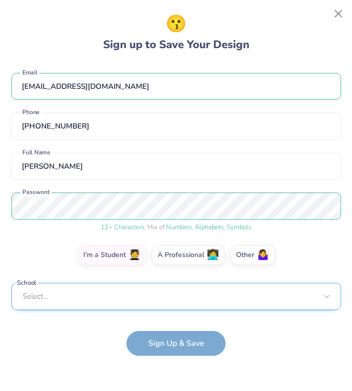
click at [124, 296] on div "Select..." at bounding box center [176, 296] width 330 height 27
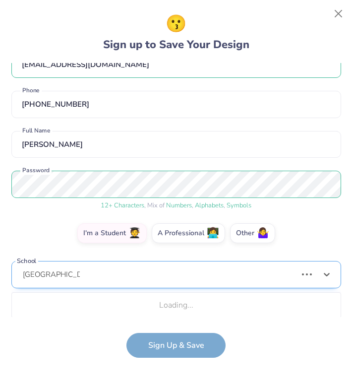
scroll to position [22, 0]
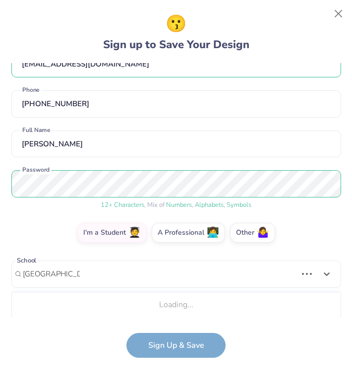
click at [110, 309] on div "Loading..." at bounding box center [176, 304] width 329 height 20
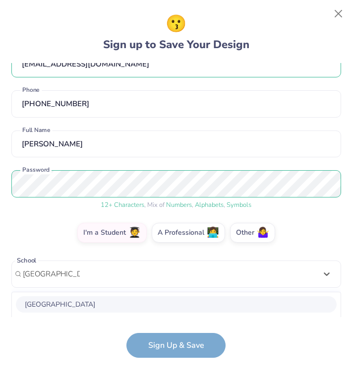
scroll to position [146, 0]
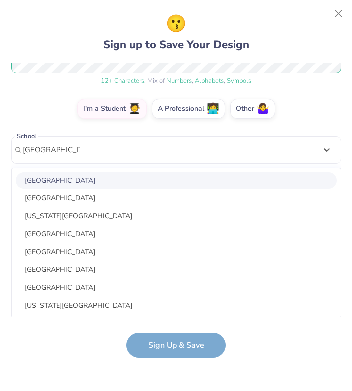
click at [95, 181] on div "[GEOGRAPHIC_DATA]" at bounding box center [176, 180] width 321 height 16
type input "[GEOGRAPHIC_DATA]"
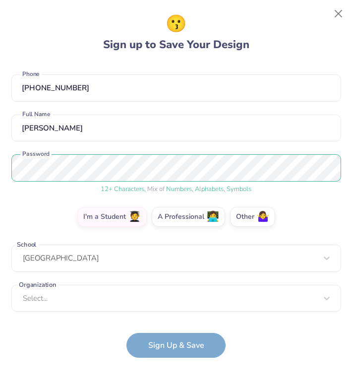
scroll to position [38, 0]
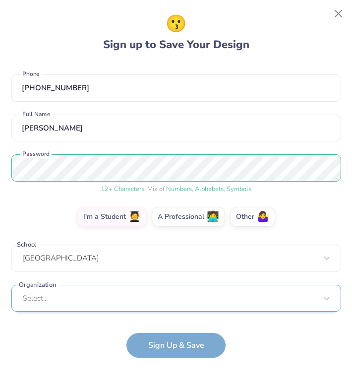
click at [133, 307] on div "Select..." at bounding box center [176, 298] width 330 height 27
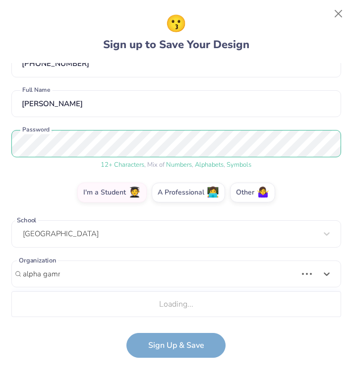
scroll to position [62, 0]
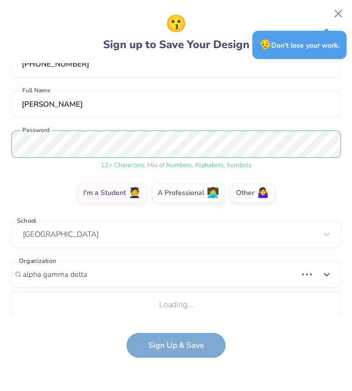
type input "alpha gamma delta"
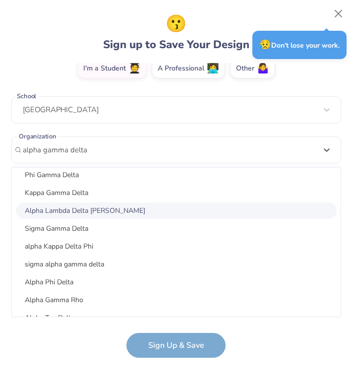
scroll to position [61, 0]
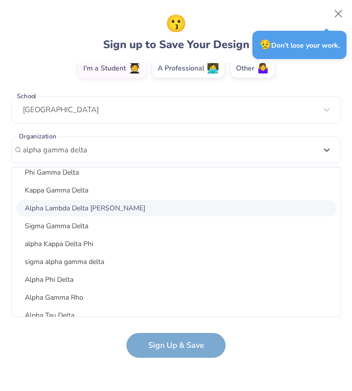
click at [66, 335] on form "[EMAIL_ADDRESS][DOMAIN_NAME] Email [PHONE_NUMBER] Phone [PERSON_NAME] Full Name…" at bounding box center [176, 210] width 330 height 294
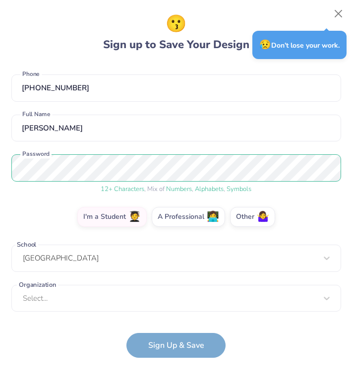
scroll to position [38, 0]
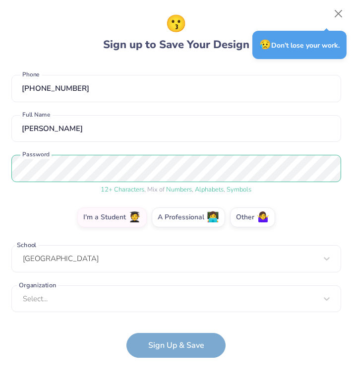
click at [155, 336] on form "[EMAIL_ADDRESS][DOMAIN_NAME] Email [PHONE_NUMBER] Phone [PERSON_NAME] Full Name…" at bounding box center [176, 210] width 330 height 294
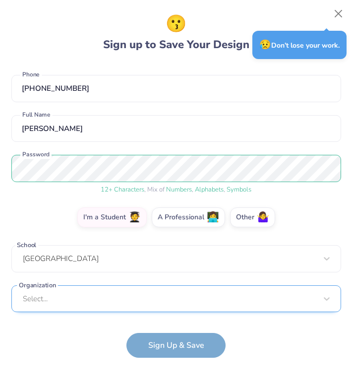
click at [86, 300] on div "Select..." at bounding box center [176, 298] width 330 height 27
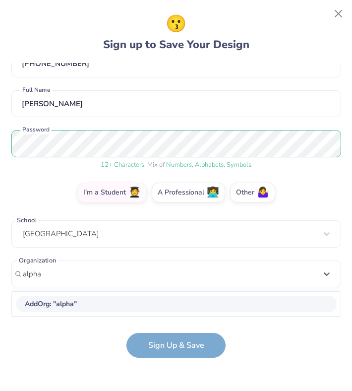
scroll to position [62, 0]
click at [71, 308] on div "Alpha Gamma Delta" at bounding box center [176, 304] width 321 height 16
type input "alpha gamma delta"
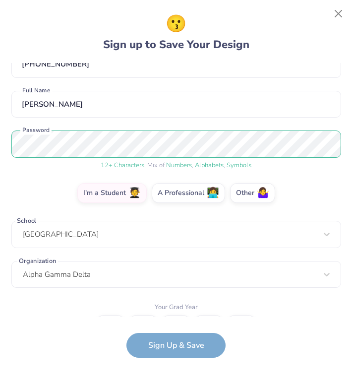
scroll to position [78, 0]
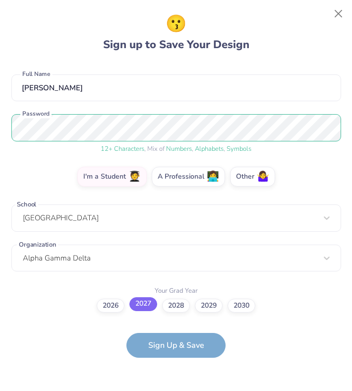
click at [141, 310] on label "2027" at bounding box center [143, 304] width 28 height 14
click at [173, 336] on input "2027" at bounding box center [176, 383] width 6 height 6
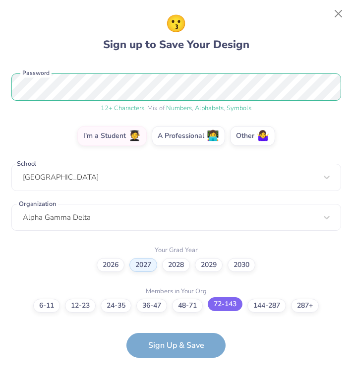
click at [228, 309] on label "72-143" at bounding box center [225, 304] width 35 height 14
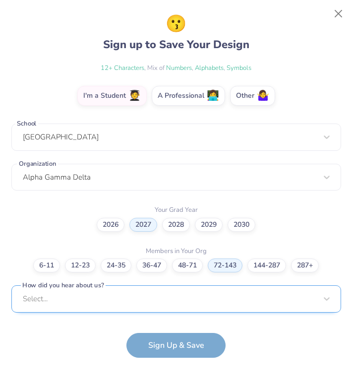
click at [160, 300] on div "Select..." at bounding box center [176, 298] width 330 height 27
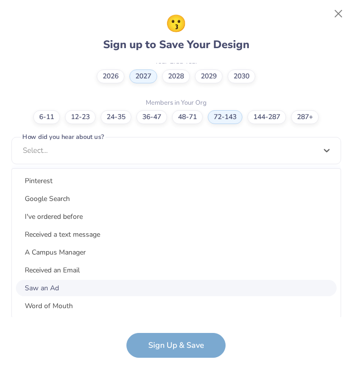
click at [58, 289] on div "Saw an Ad" at bounding box center [176, 288] width 321 height 16
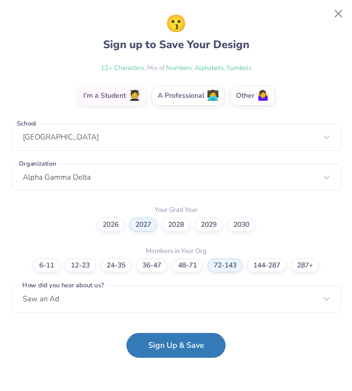
click at [159, 336] on button "Sign Up & Save" at bounding box center [175, 345] width 99 height 25
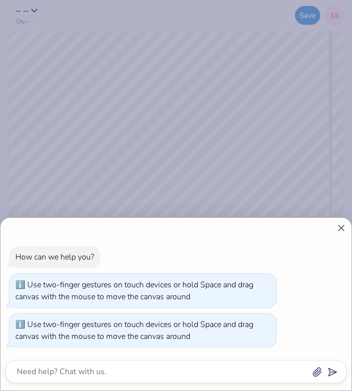
click at [342, 228] on line at bounding box center [341, 227] width 5 height 5
type textarea "x"
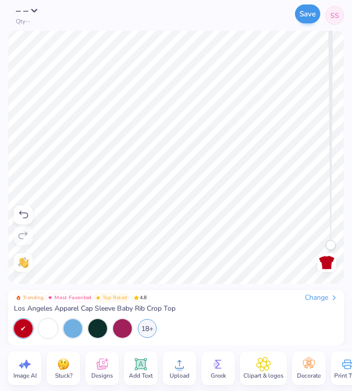
click at [309, 16] on button "Save" at bounding box center [307, 13] width 25 height 19
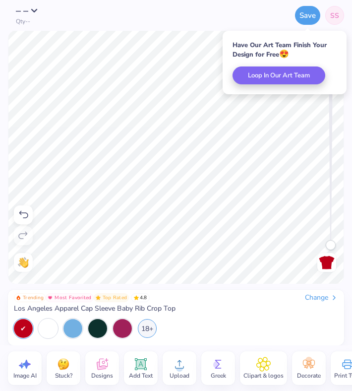
click at [211, 302] on div "Trending Most Favorited Top Rated 4.8 Change Los Angeles Apparel Cap Sleeve Bab…" at bounding box center [176, 303] width 324 height 20
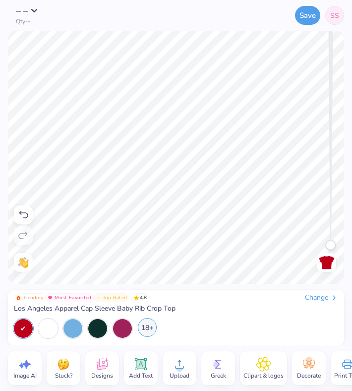
click at [144, 329] on div "18+" at bounding box center [147, 327] width 19 height 19
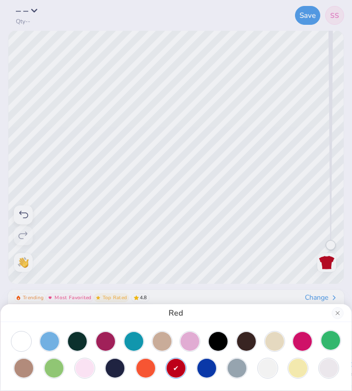
click at [331, 336] on div at bounding box center [330, 340] width 19 height 19
click at [54, 336] on div at bounding box center [54, 366] width 19 height 19
click at [334, 336] on div at bounding box center [330, 340] width 19 height 19
click at [336, 313] on button "Close" at bounding box center [338, 313] width 12 height 12
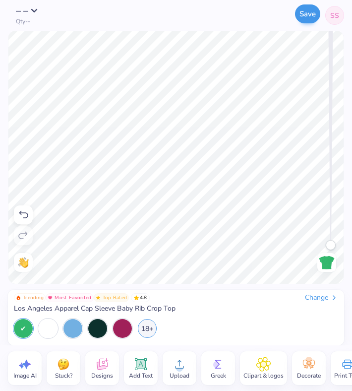
click at [304, 13] on button "Save" at bounding box center [307, 13] width 25 height 19
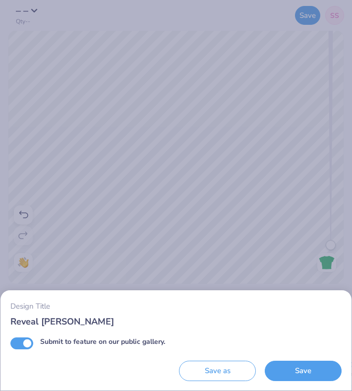
click at [61, 322] on input "Reveal [PERSON_NAME]" at bounding box center [175, 321] width 331 height 13
click at [70, 321] on input "Reveal [PERSON_NAME]" at bounding box center [175, 321] width 331 height 13
click at [84, 324] on input "Reveal [PERSON_NAME]" at bounding box center [175, 321] width 331 height 13
click at [45, 322] on input "Reveal [PERSON_NAME]" at bounding box center [175, 321] width 331 height 13
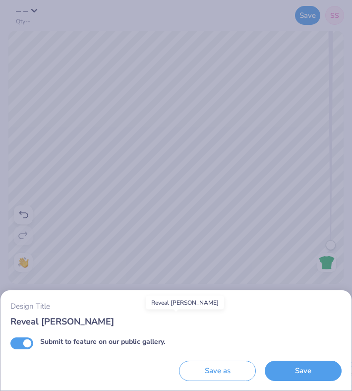
click at [64, 320] on input "Reveal [PERSON_NAME]" at bounding box center [175, 321] width 331 height 13
drag, startPoint x: 80, startPoint y: 323, endPoint x: 52, endPoint y: 319, distance: 28.0
click at [52, 319] on input "Reveal [PERSON_NAME]" at bounding box center [175, 321] width 331 height 13
click at [26, 336] on input "Submit to feature on our public gallery." at bounding box center [21, 343] width 23 height 12
checkbox input "false"
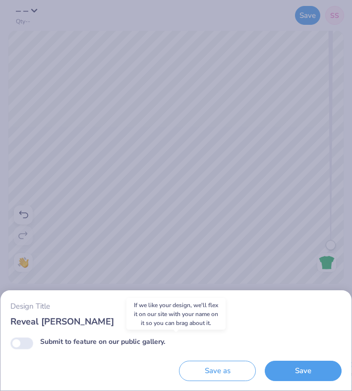
click at [53, 316] on input "Reveal [PERSON_NAME]" at bounding box center [175, 321] width 331 height 13
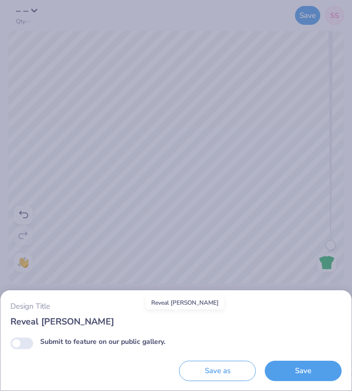
click at [29, 307] on label "Design Title" at bounding box center [30, 305] width 40 height 11
click at [29, 315] on input "Reveal [PERSON_NAME]" at bounding box center [175, 321] width 331 height 13
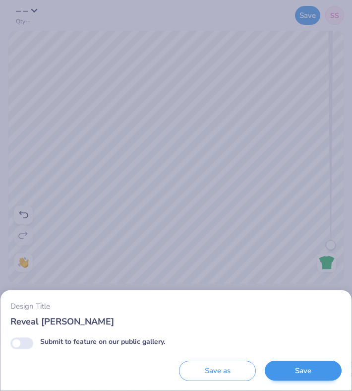
click at [302, 336] on button "Save" at bounding box center [303, 370] width 77 height 20
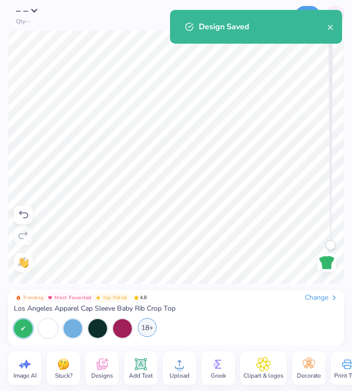
click at [148, 326] on div "18+" at bounding box center [147, 327] width 19 height 19
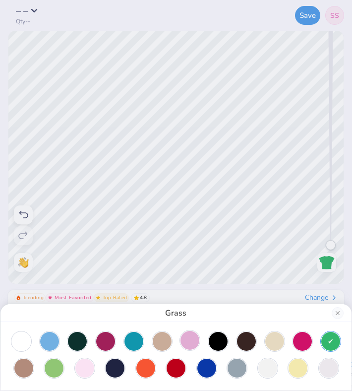
click at [199, 336] on div at bounding box center [189, 340] width 19 height 19
click at [188, 131] on div "Baby Pink" at bounding box center [176, 195] width 352 height 391
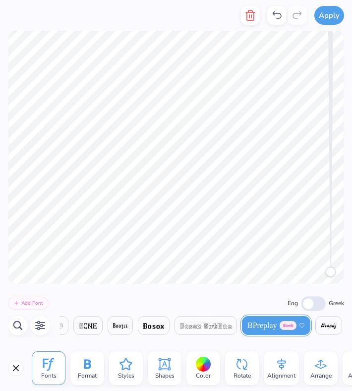
scroll to position [0, 0]
type textarea "Super Big"
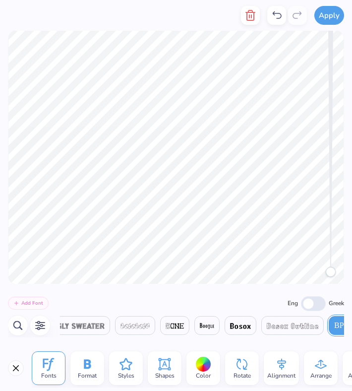
type textarea "Super Big"
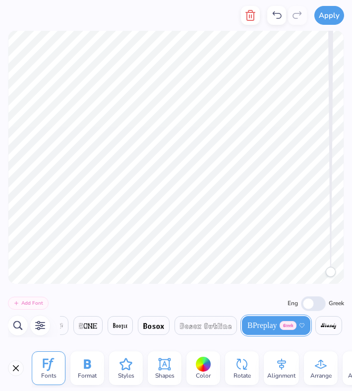
scroll to position [0, 2159]
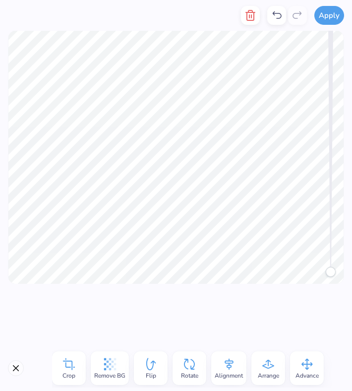
click at [212, 319] on div at bounding box center [176, 314] width 352 height 61
click at [157, 315] on div at bounding box center [176, 314] width 352 height 61
click at [190, 298] on div at bounding box center [176, 314] width 352 height 61
click at [183, 310] on div at bounding box center [176, 314] width 352 height 61
click at [181, 290] on div at bounding box center [176, 314] width 352 height 61
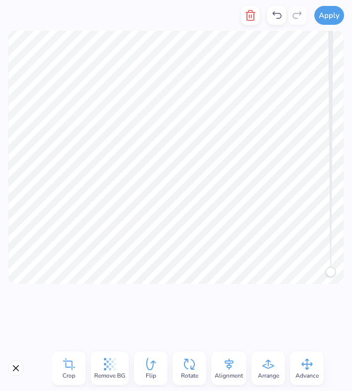
click at [212, 324] on div at bounding box center [176, 314] width 352 height 61
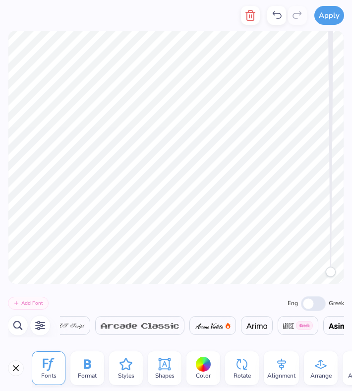
scroll to position [0, 1178]
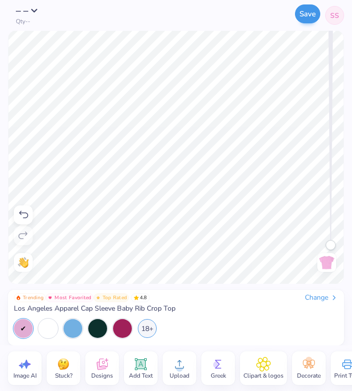
click at [307, 17] on button "Save" at bounding box center [307, 13] width 25 height 19
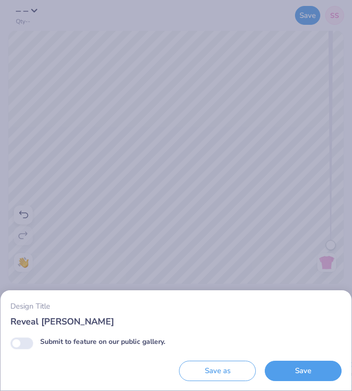
click at [67, 320] on input "Reveal [PERSON_NAME]" at bounding box center [175, 321] width 331 height 13
click at [68, 320] on input "Reveal [PERSON_NAME]" at bounding box center [175, 321] width 331 height 13
click at [131, 336] on label "Submit to feature on our public gallery." at bounding box center [102, 341] width 125 height 10
click at [33, 336] on input "Submit to feature on our public gallery." at bounding box center [21, 343] width 23 height 12
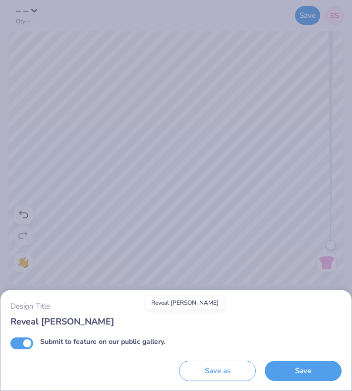
checkbox input "true"
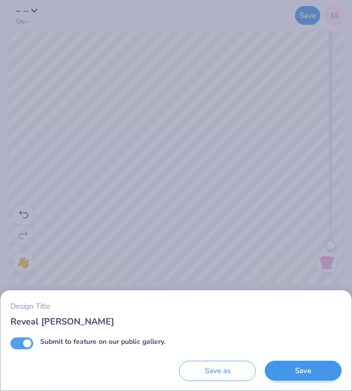
click at [297, 336] on button "Save" at bounding box center [303, 370] width 77 height 20
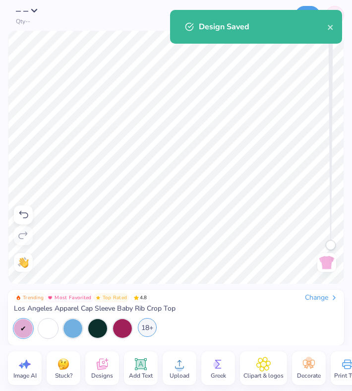
click at [150, 323] on div "18+" at bounding box center [147, 327] width 19 height 19
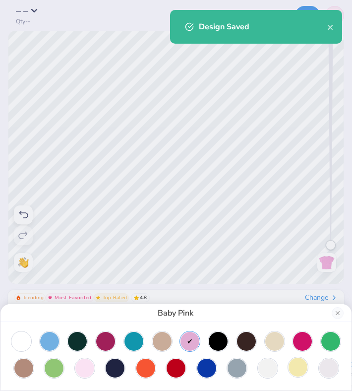
click at [291, 336] on div at bounding box center [297, 366] width 19 height 19
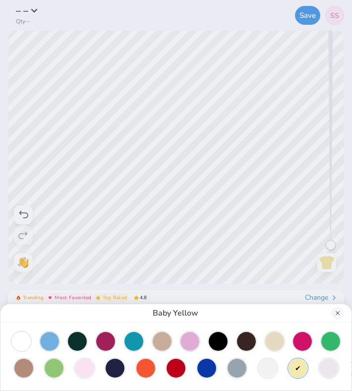
click at [336, 313] on button "Close" at bounding box center [338, 313] width 12 height 12
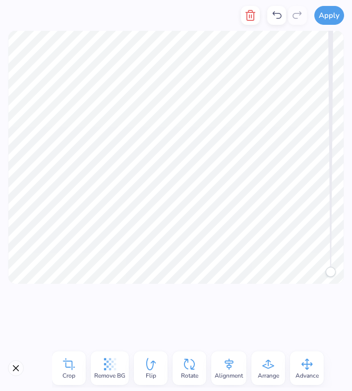
click at [214, 336] on div "Crop Remove BG Flip Rotate Alignment Arrange Advance" at bounding box center [192, 367] width 280 height 39
click at [216, 335] on div at bounding box center [176, 314] width 352 height 61
click at [229, 311] on div at bounding box center [176, 314] width 352 height 61
click at [206, 308] on div at bounding box center [176, 314] width 352 height 61
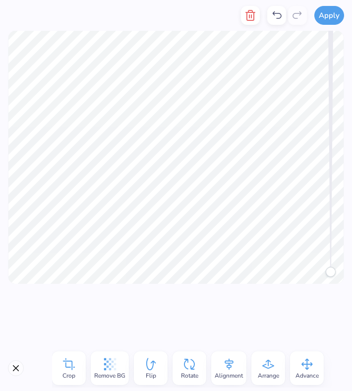
click at [200, 286] on div at bounding box center [176, 314] width 352 height 61
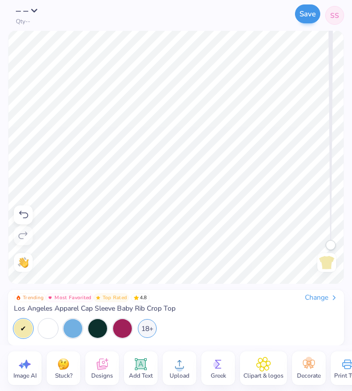
click at [304, 18] on button "Save" at bounding box center [307, 13] width 25 height 19
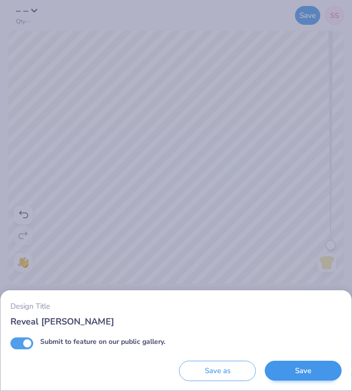
click at [294, 336] on button "Save" at bounding box center [303, 370] width 77 height 20
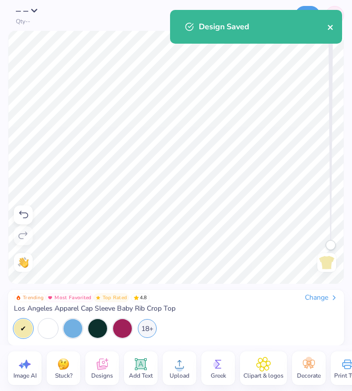
click at [334, 32] on button "close" at bounding box center [330, 27] width 7 height 12
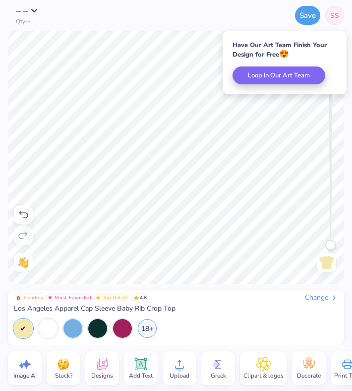
click at [333, 16] on span "SS" at bounding box center [334, 15] width 9 height 10
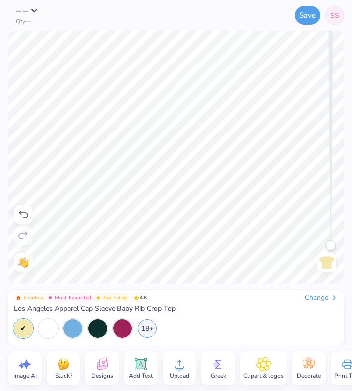
click at [21, 213] on icon at bounding box center [23, 215] width 12 height 12
click at [21, 215] on icon at bounding box center [23, 215] width 12 height 12
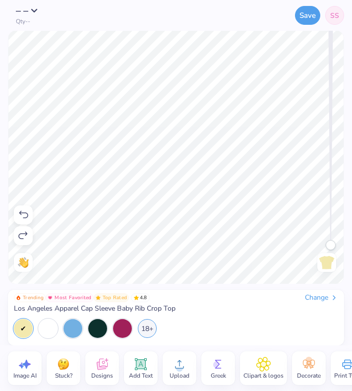
click at [21, 215] on icon at bounding box center [23, 215] width 12 height 12
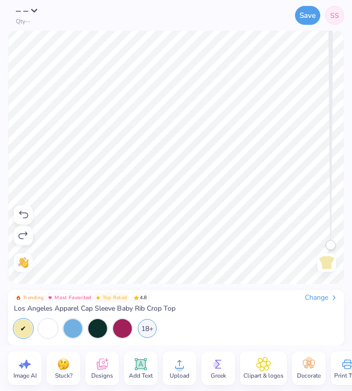
click at [21, 215] on icon at bounding box center [23, 215] width 12 height 12
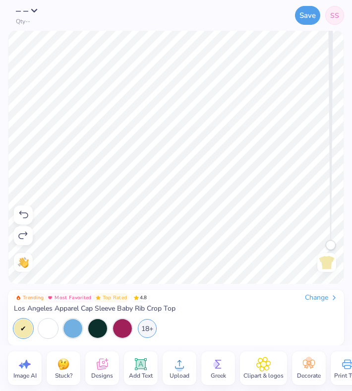
click at [21, 215] on icon at bounding box center [23, 215] width 12 height 12
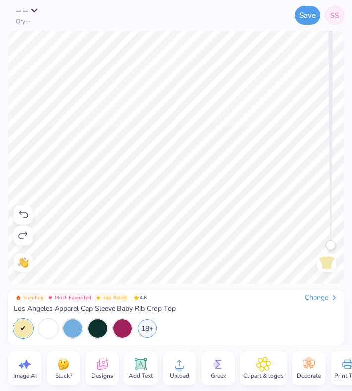
click at [21, 215] on icon at bounding box center [23, 215] width 12 height 12
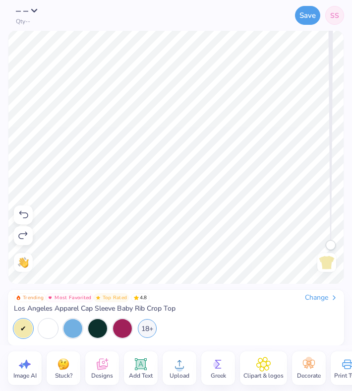
click at [21, 215] on icon at bounding box center [23, 215] width 12 height 12
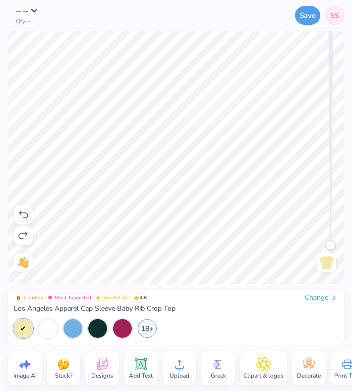
click at [21, 215] on icon at bounding box center [23, 215] width 12 height 12
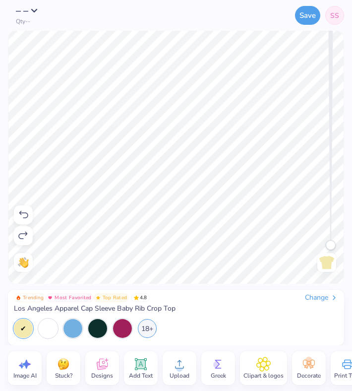
click at [21, 215] on icon at bounding box center [23, 215] width 12 height 12
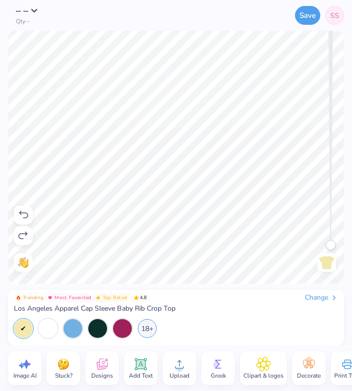
click at [21, 215] on icon at bounding box center [23, 215] width 12 height 12
click at [21, 217] on icon at bounding box center [23, 215] width 12 height 12
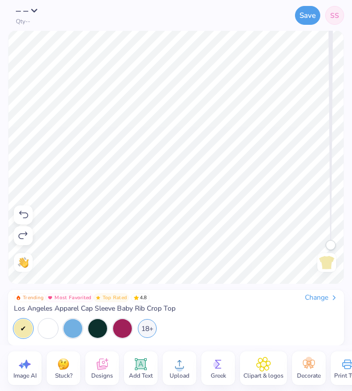
click at [21, 217] on icon at bounding box center [23, 215] width 12 height 12
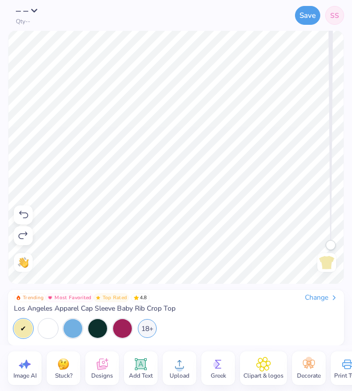
click at [21, 217] on icon at bounding box center [23, 215] width 12 height 12
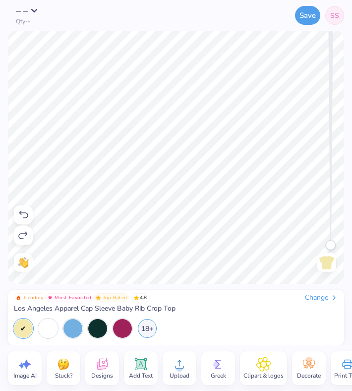
click at [21, 217] on icon at bounding box center [23, 215] width 12 height 12
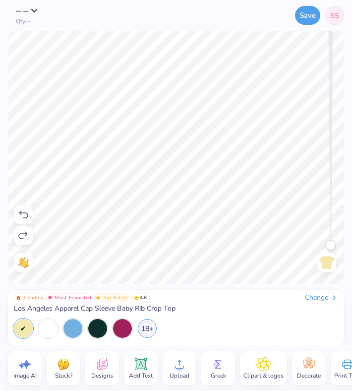
click at [21, 217] on icon at bounding box center [23, 215] width 12 height 12
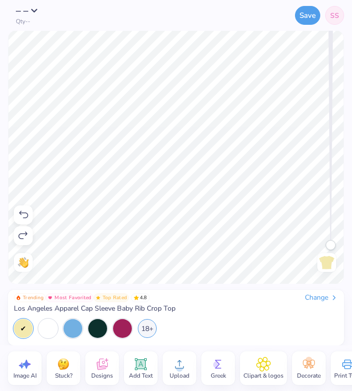
click at [21, 217] on icon at bounding box center [23, 215] width 12 height 12
click at [26, 235] on icon at bounding box center [23, 236] width 12 height 12
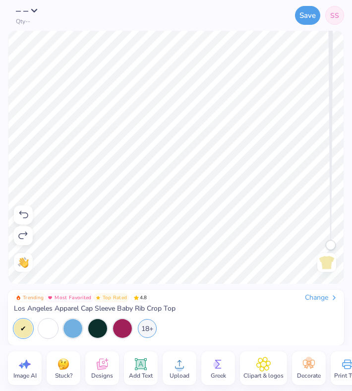
click at [26, 235] on icon at bounding box center [23, 236] width 12 height 12
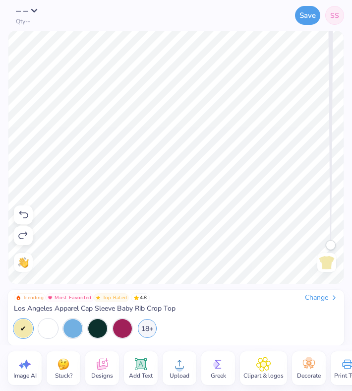
click at [26, 235] on icon at bounding box center [23, 236] width 12 height 12
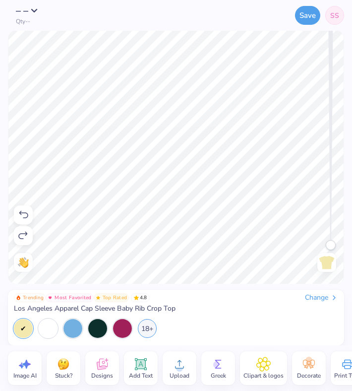
click at [26, 235] on icon at bounding box center [23, 236] width 12 height 12
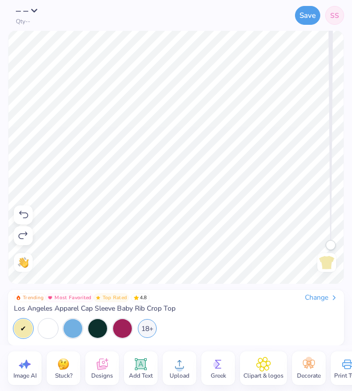
click at [26, 235] on icon at bounding box center [23, 236] width 12 height 12
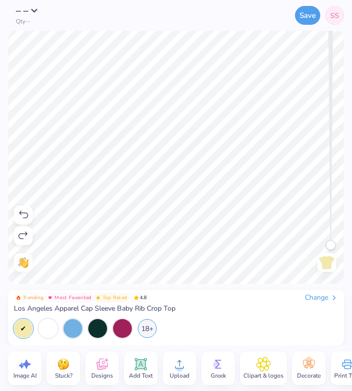
click at [26, 235] on icon at bounding box center [23, 236] width 12 height 12
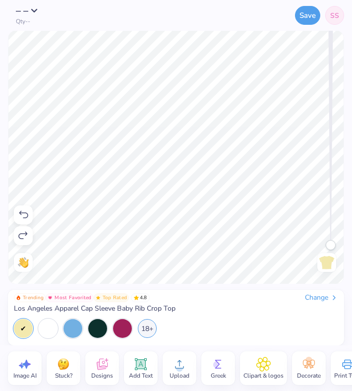
click at [26, 235] on icon at bounding box center [23, 236] width 12 height 12
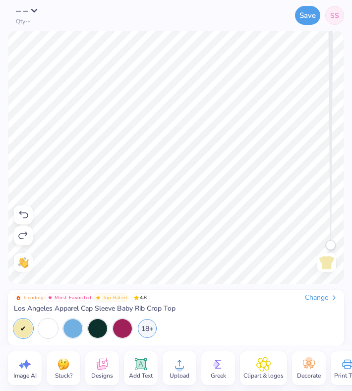
click at [26, 235] on icon at bounding box center [23, 236] width 12 height 12
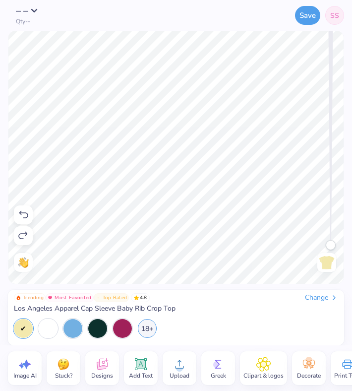
click at [26, 235] on icon at bounding box center [23, 236] width 12 height 12
click at [21, 216] on icon at bounding box center [23, 215] width 12 height 12
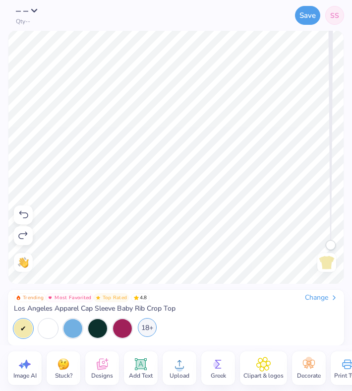
click at [152, 333] on div "18+" at bounding box center [147, 327] width 19 height 19
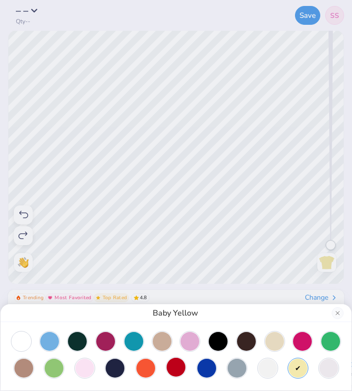
click at [176, 336] on div at bounding box center [176, 366] width 19 height 19
click at [337, 312] on button "Close" at bounding box center [338, 313] width 12 height 12
